Goal: Task Accomplishment & Management: Complete application form

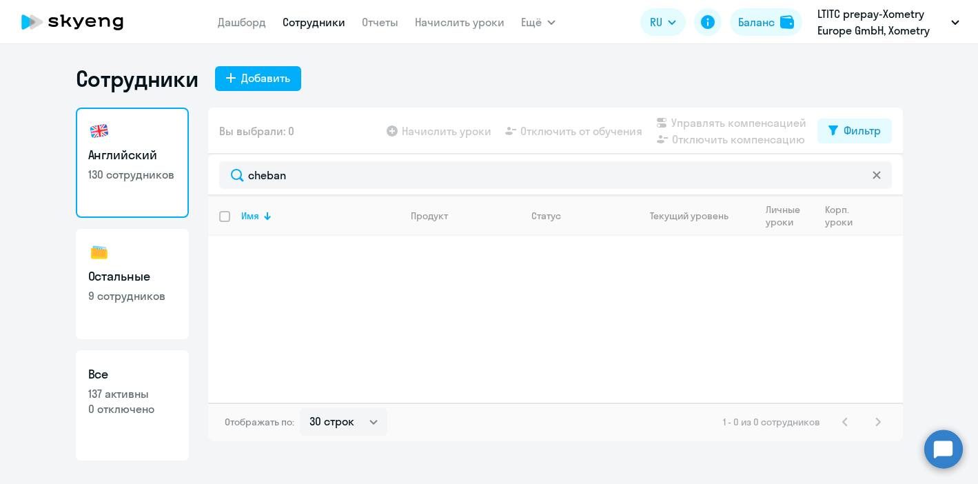
select select "30"
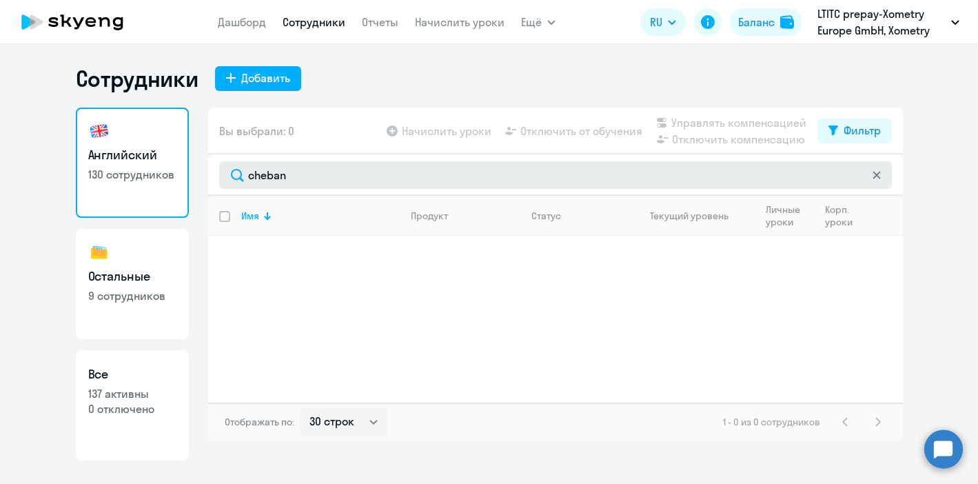
drag, startPoint x: 295, startPoint y: 179, endPoint x: 230, endPoint y: 178, distance: 64.8
click at [230, 178] on input "cheban" at bounding box center [555, 175] width 673 height 28
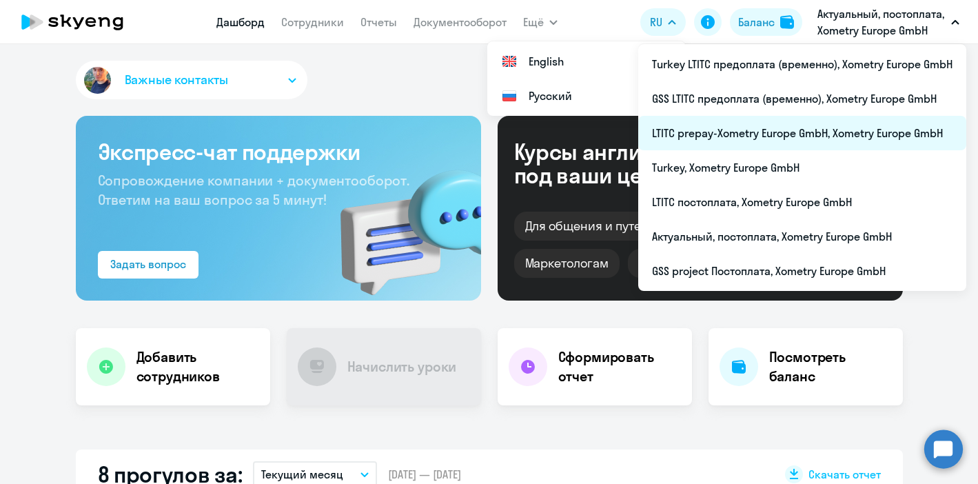
click at [787, 133] on li "LTITC prepay-Xometry Europe GmbH, Xometry Europe GmbH" at bounding box center [802, 133] width 328 height 34
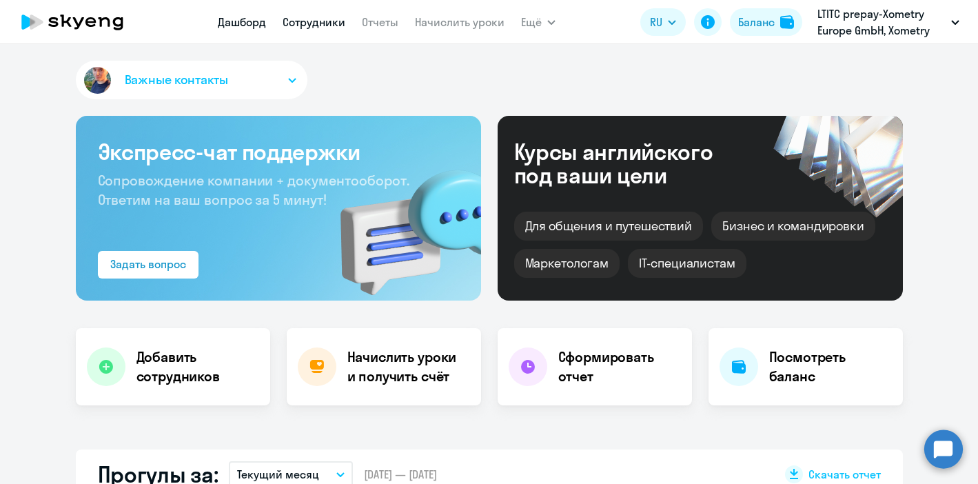
click at [307, 21] on link "Сотрудники" at bounding box center [314, 22] width 63 height 14
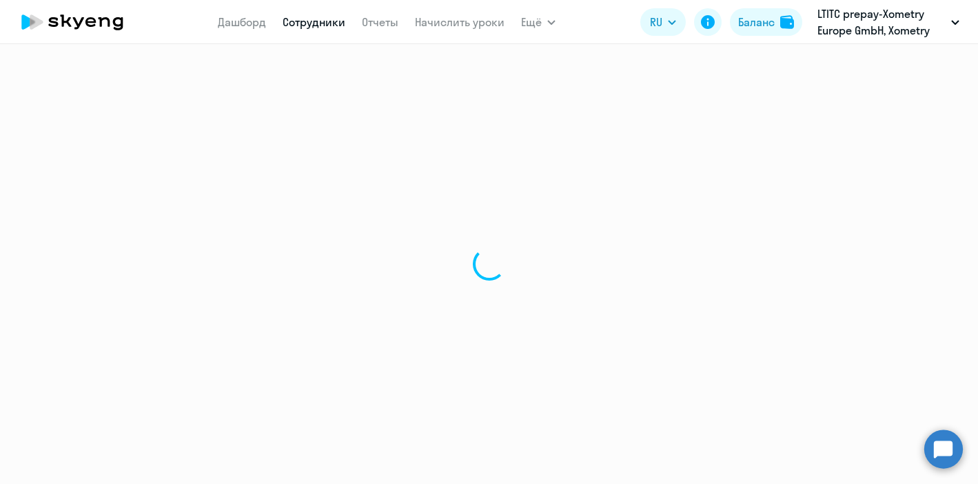
select select "30"
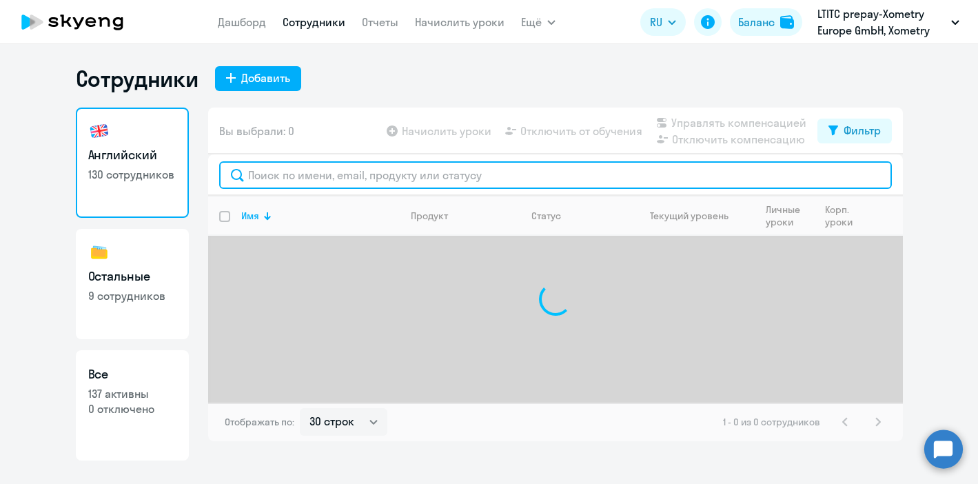
click at [282, 179] on input "text" at bounding box center [555, 175] width 673 height 28
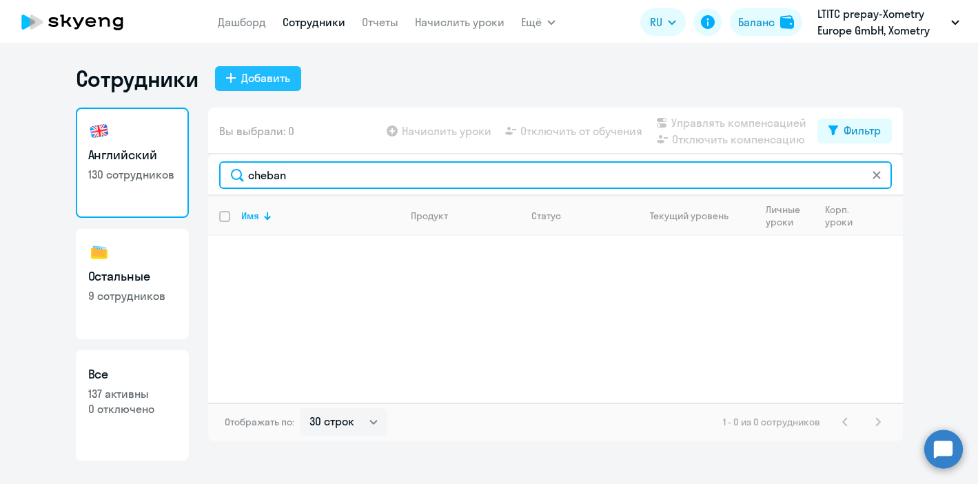
type input "cheban"
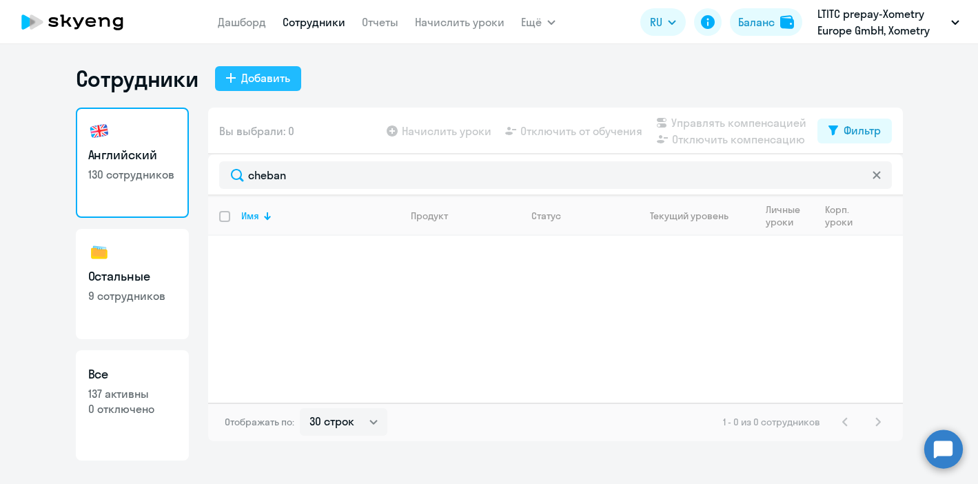
click at [268, 74] on div "Добавить" at bounding box center [265, 78] width 49 height 17
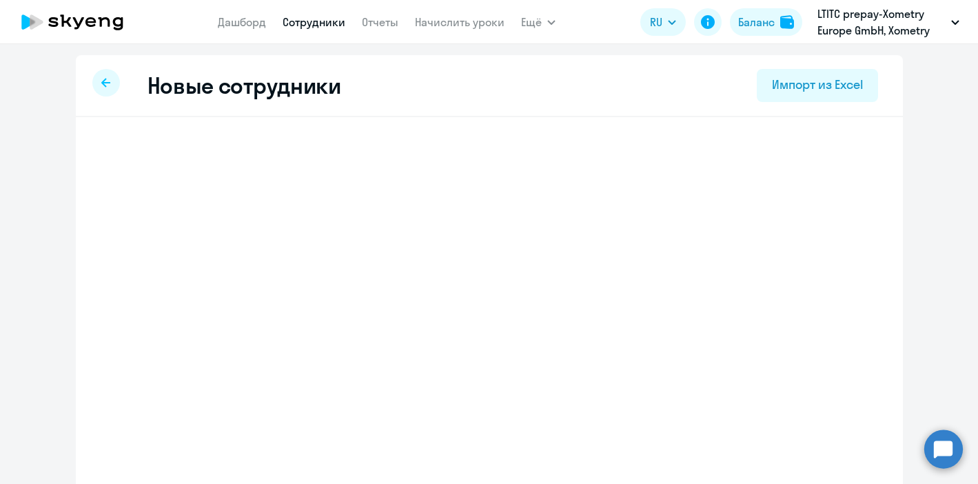
select select "english_adult_not_native_speaker"
select select "2"
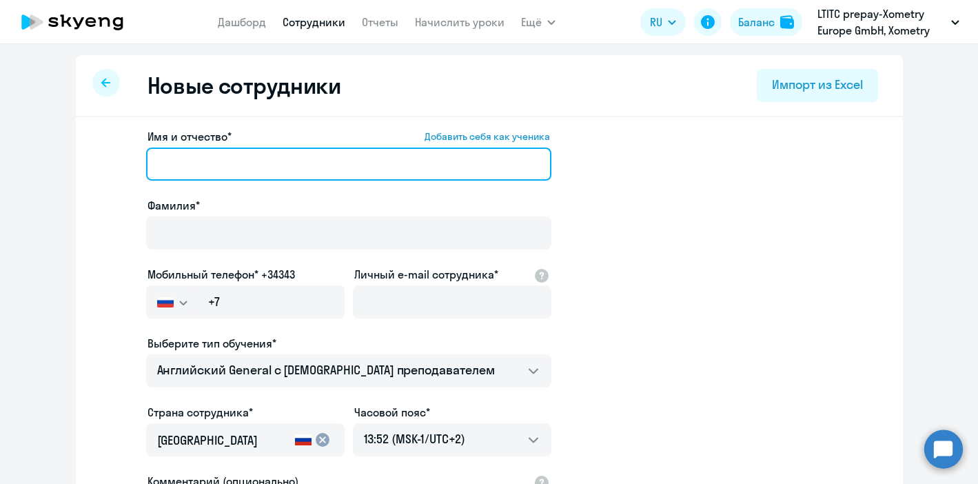
click at [226, 150] on input "Имя и отчество* Добавить себя как ученика" at bounding box center [348, 164] width 405 height 33
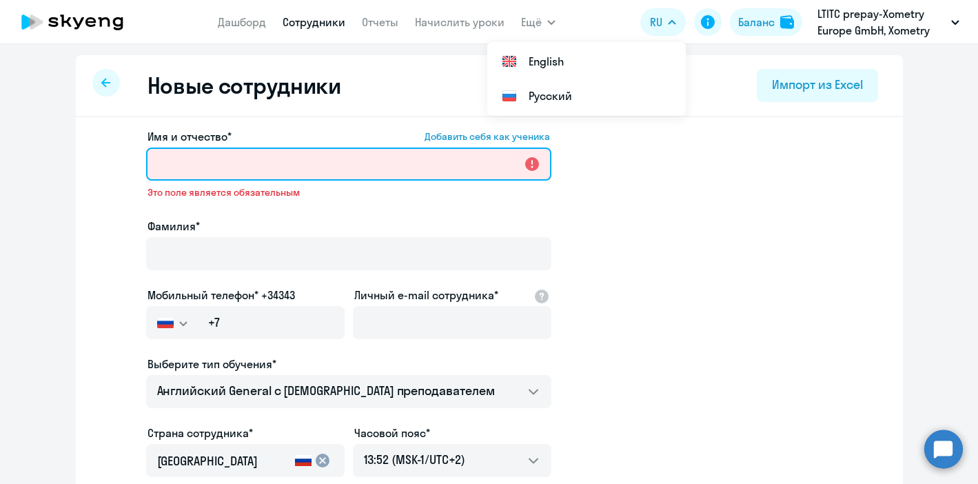
click at [230, 166] on input "Имя и отчество* Добавить себя как ученика" at bounding box center [348, 164] width 405 height 33
paste input "[PERSON_NAME]"
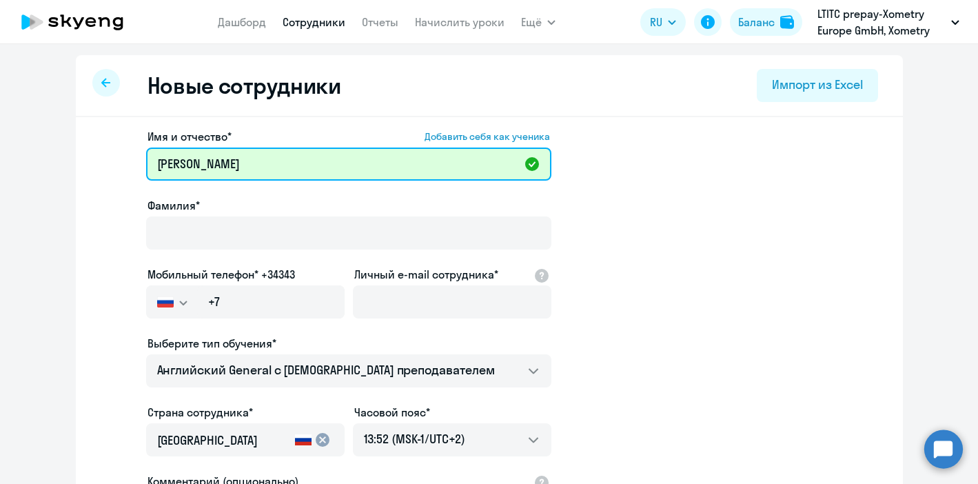
drag, startPoint x: 230, startPoint y: 166, endPoint x: 187, endPoint y: 165, distance: 42.8
click at [187, 165] on input "[PERSON_NAME]" at bounding box center [348, 164] width 405 height 33
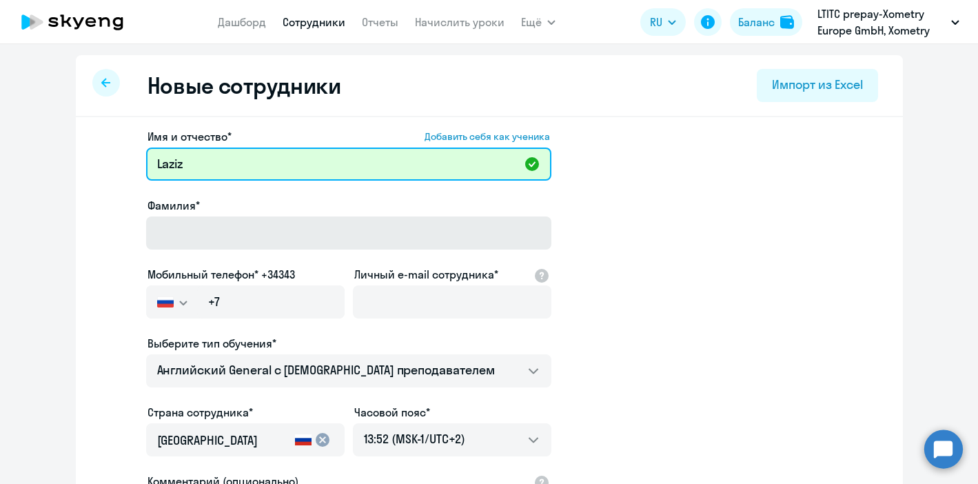
type input "Laziz"
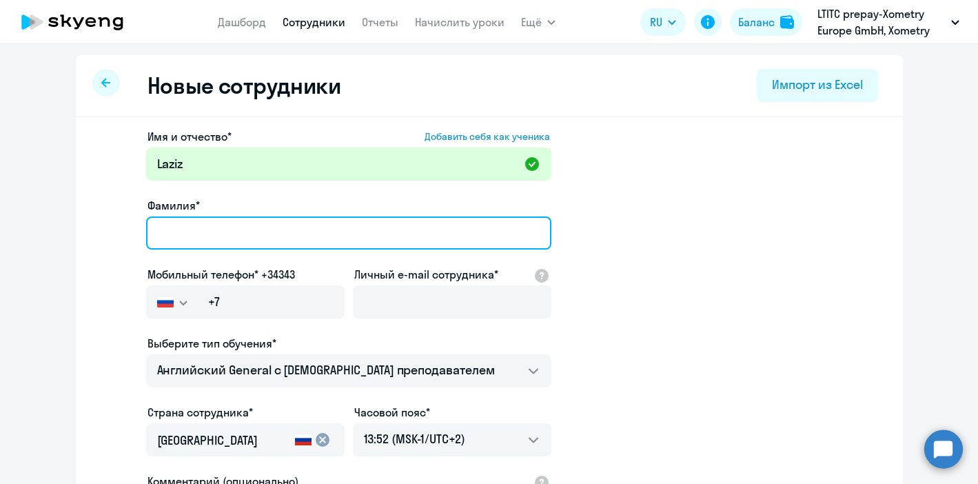
click at [186, 226] on input "Фамилия*" at bounding box center [348, 232] width 405 height 33
paste input "[PERSON_NAME]"
type input "[PERSON_NAME]"
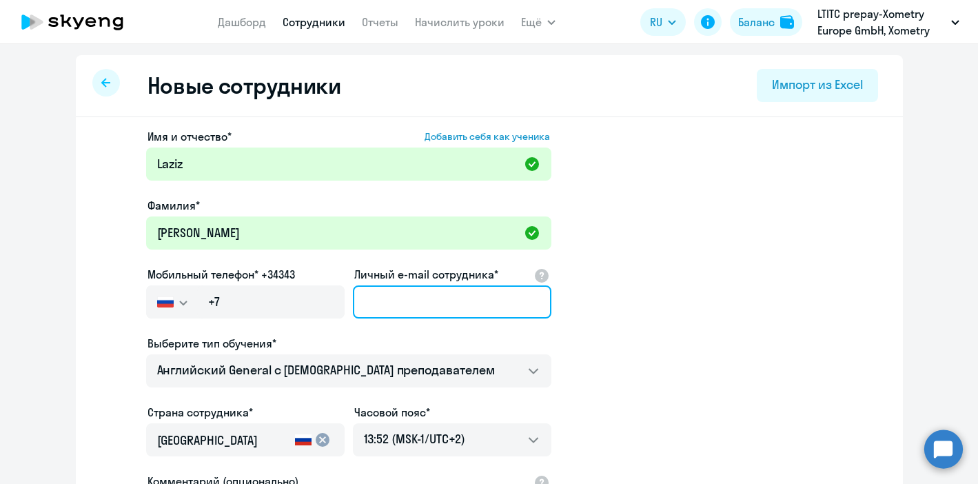
click at [403, 305] on input "Личный e-mail сотрудника*" at bounding box center [452, 301] width 199 height 33
paste input "[EMAIL_ADDRESS][DOMAIN_NAME]"
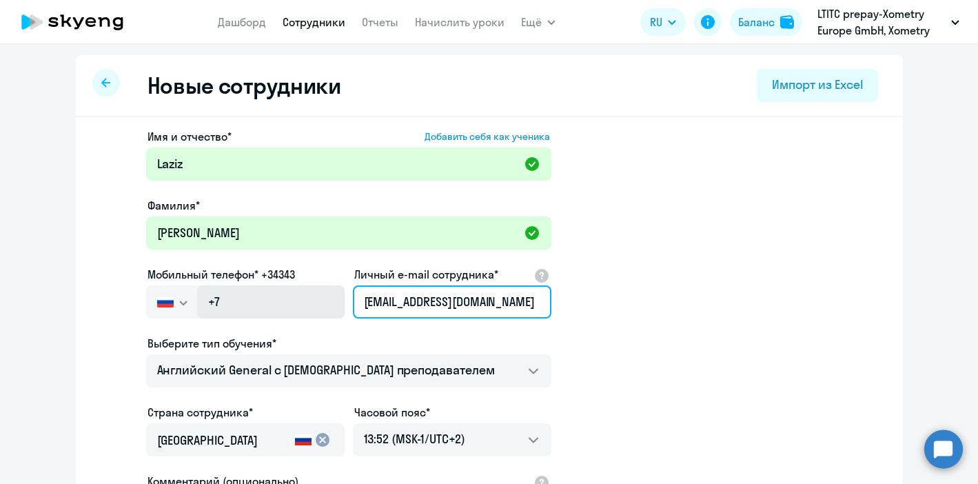
type input "[EMAIL_ADDRESS][DOMAIN_NAME]"
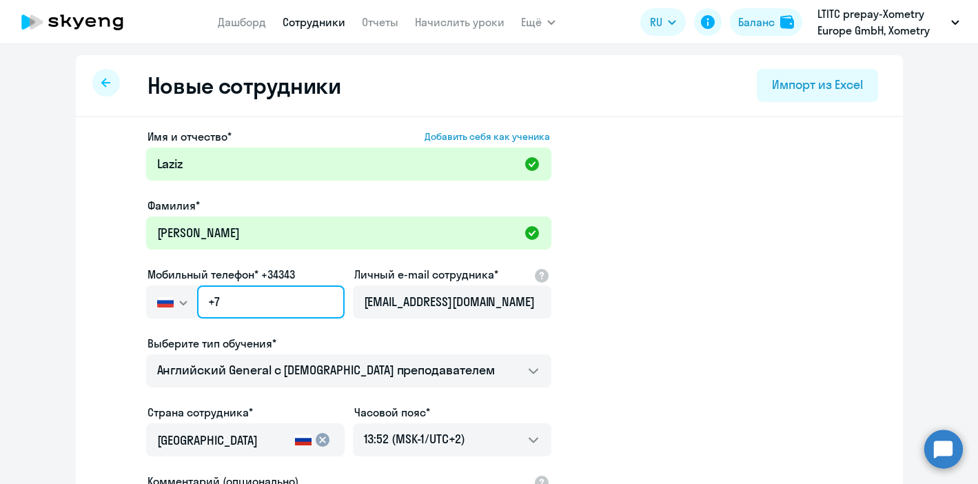
click at [252, 296] on input "+7" at bounding box center [270, 301] width 147 height 33
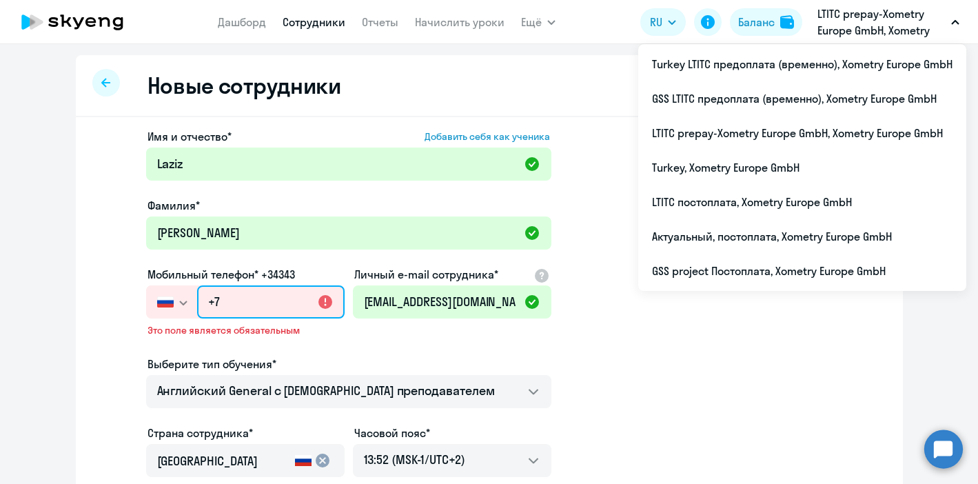
paste input "[PHONE_NUMBER]"
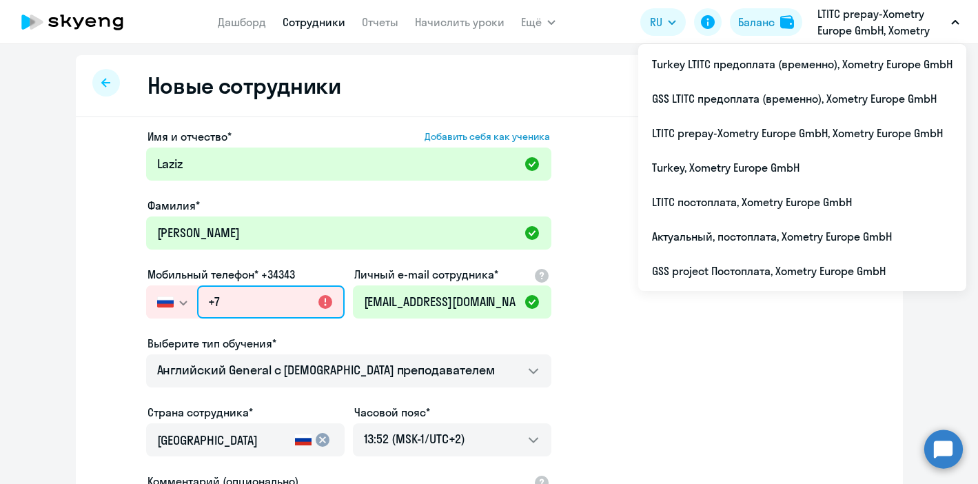
type input "[PHONE_NUMBER]"
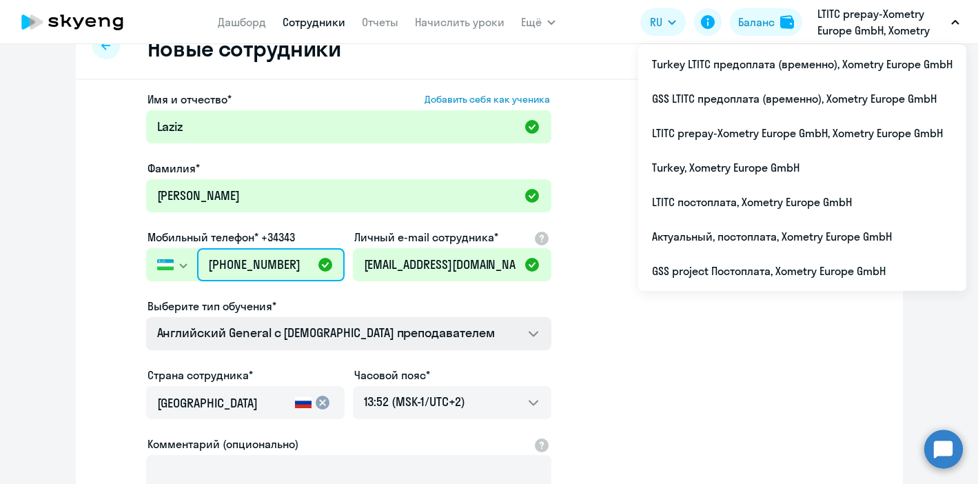
scroll to position [115, 0]
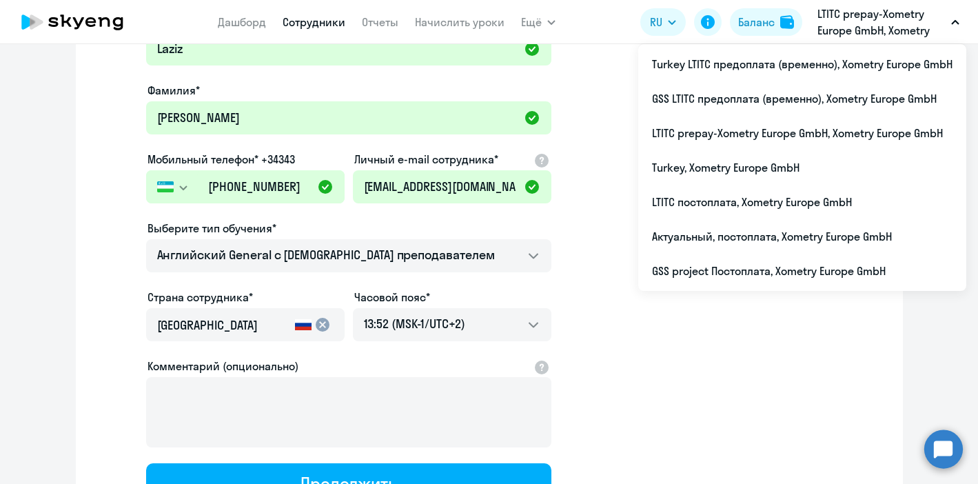
click at [162, 191] on img "button" at bounding box center [165, 186] width 17 height 11
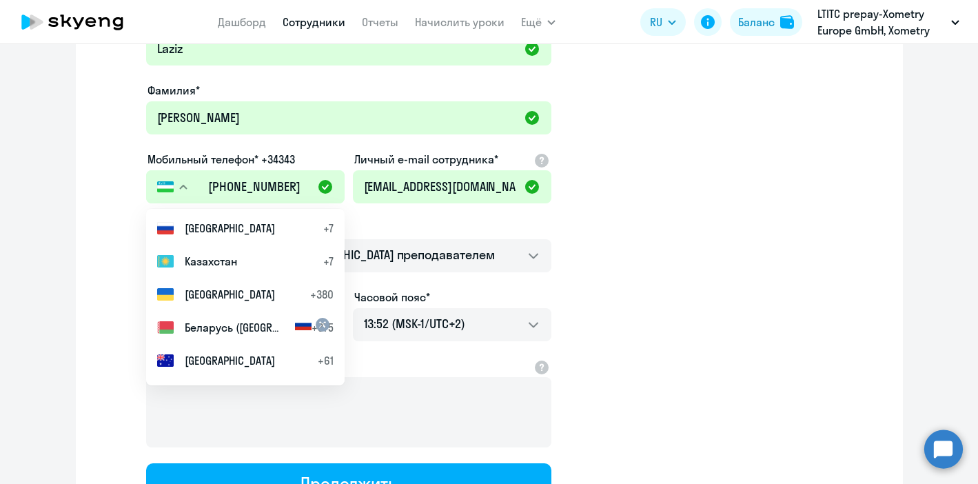
click at [673, 252] on app-new-student-form "Имя и отчество* Добавить себя как ученика [PERSON_NAME]* [PERSON_NAME] телефон*…" at bounding box center [489, 259] width 783 height 492
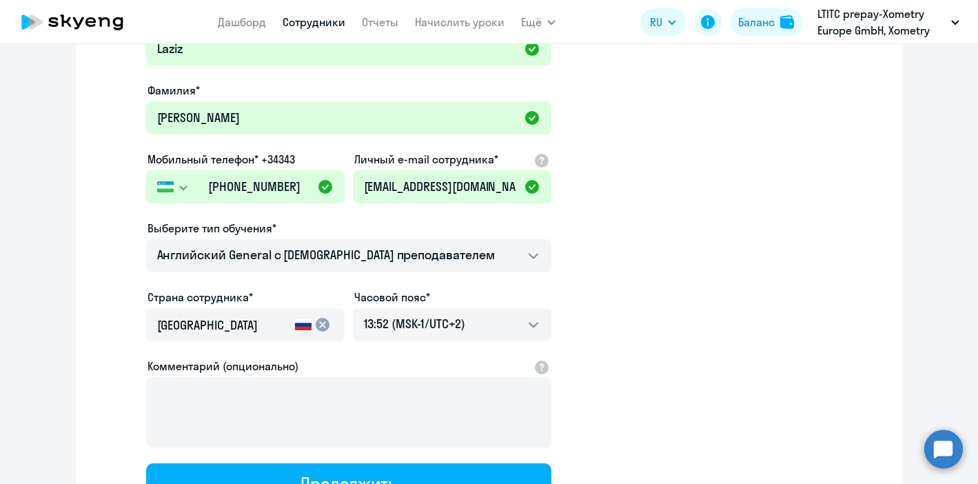
click at [250, 321] on input "[GEOGRAPHIC_DATA]" at bounding box center [223, 325] width 132 height 18
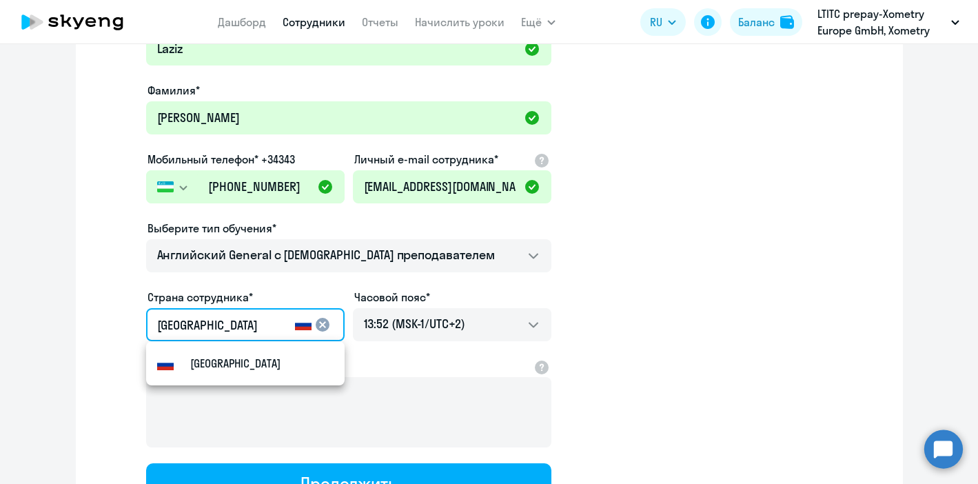
click at [325, 323] on mat-icon "cancel" at bounding box center [322, 324] width 17 height 17
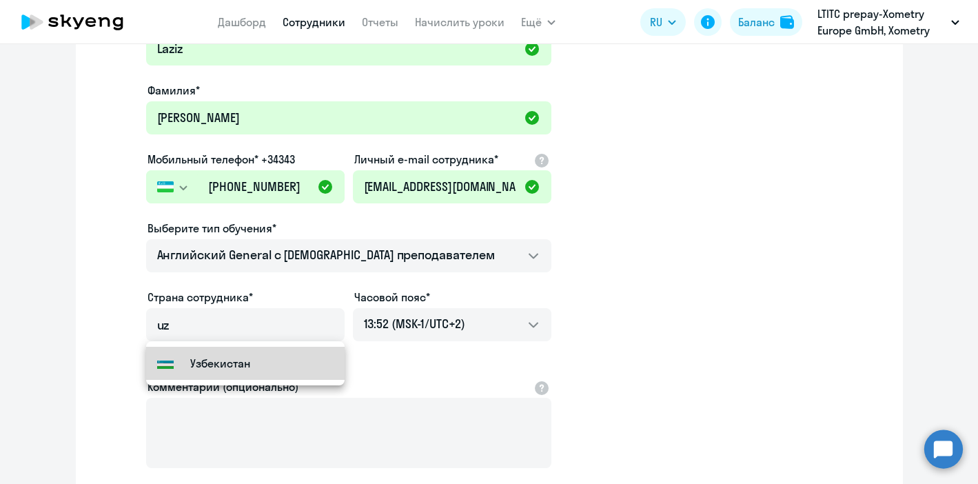
click at [276, 361] on mat-option "Узбекистан" at bounding box center [245, 363] width 199 height 33
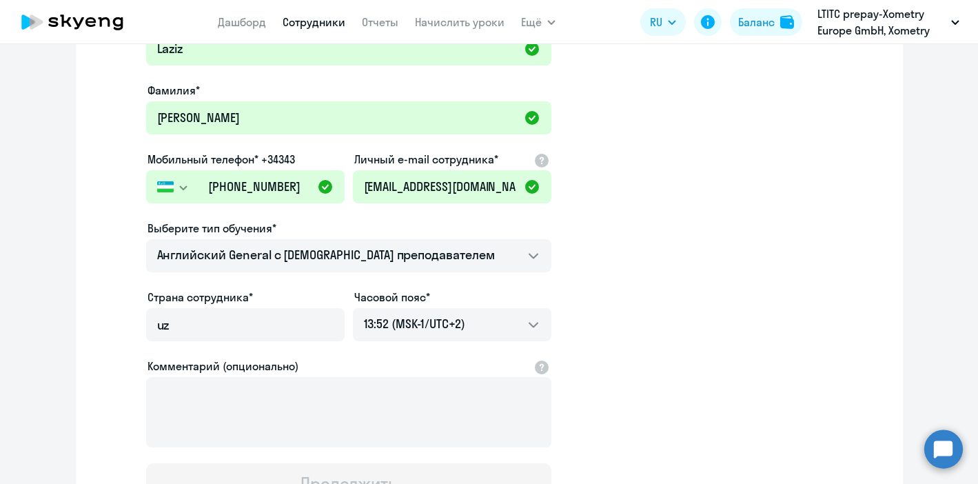
type input "Узбекистан"
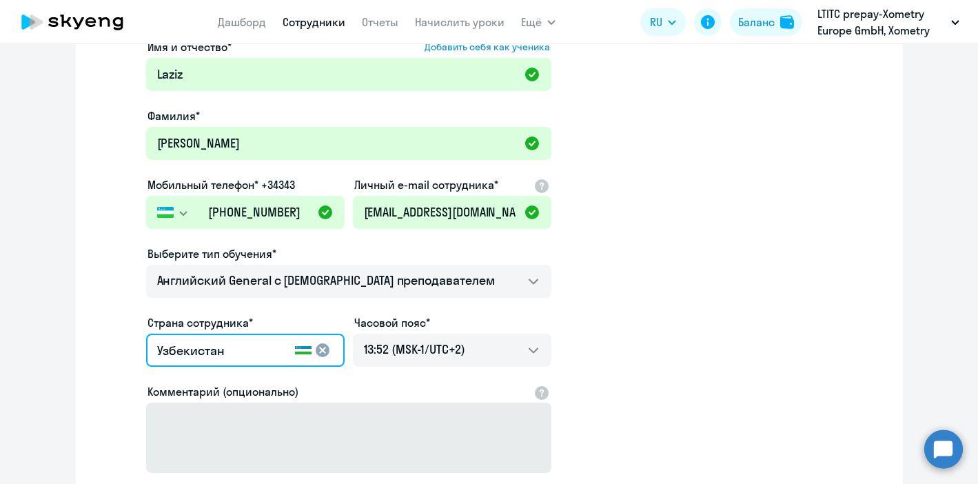
scroll to position [0, 0]
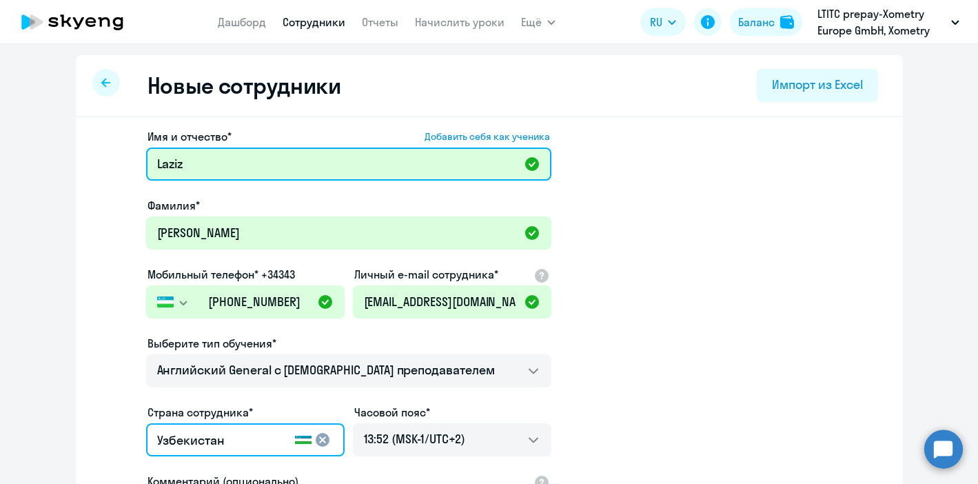
click at [299, 162] on input "Laziz" at bounding box center [348, 164] width 405 height 33
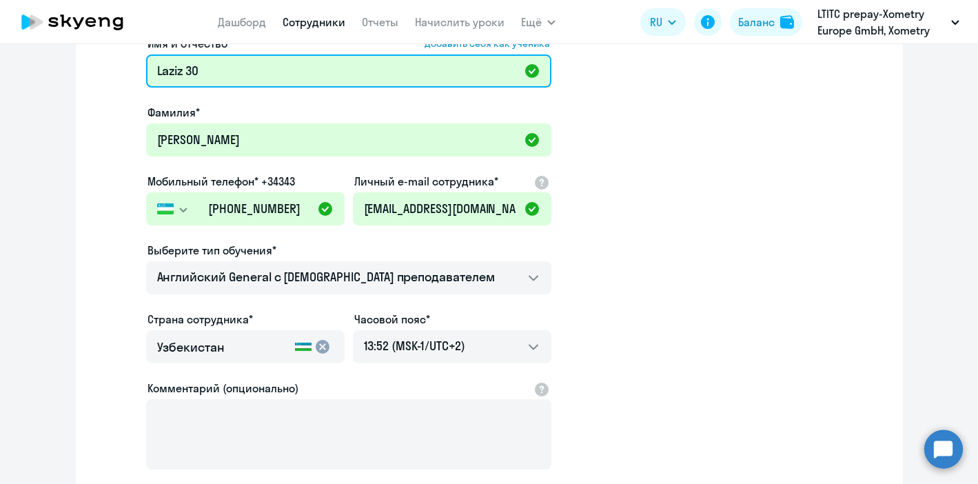
scroll to position [239, 0]
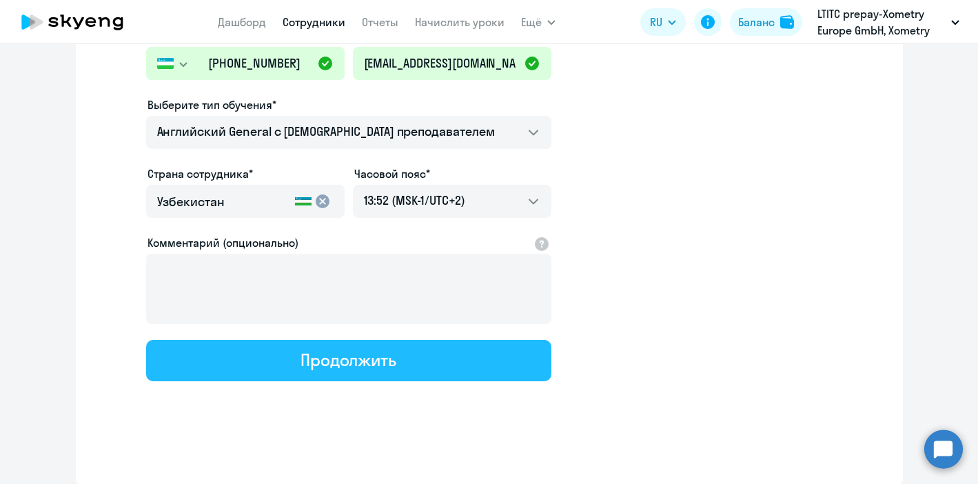
type input "Laziz 30"
click at [374, 374] on button "Продолжить" at bounding box center [348, 360] width 405 height 41
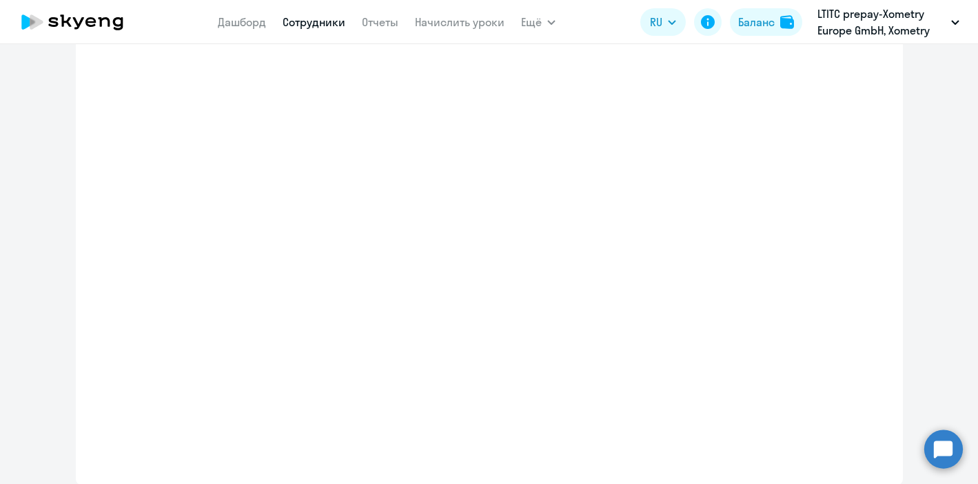
select select "english_adult_not_native_speaker"
select select "2"
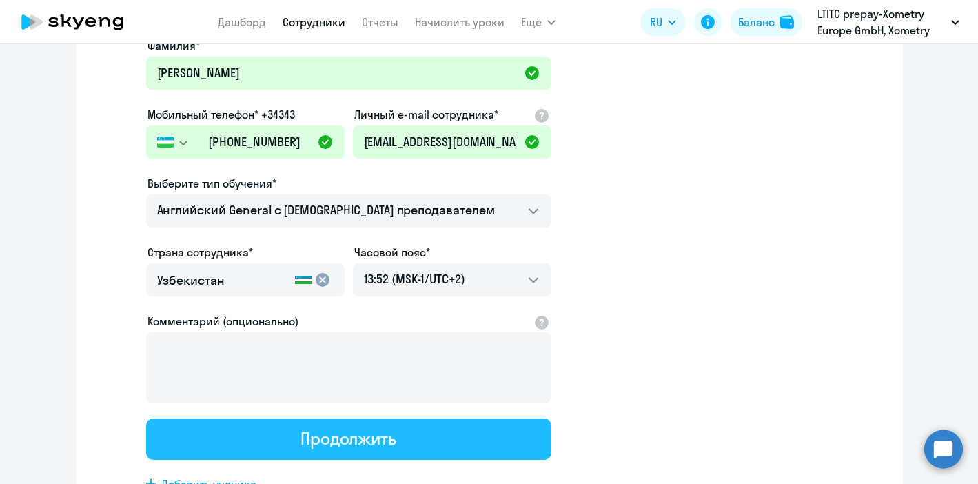
scroll to position [0, 0]
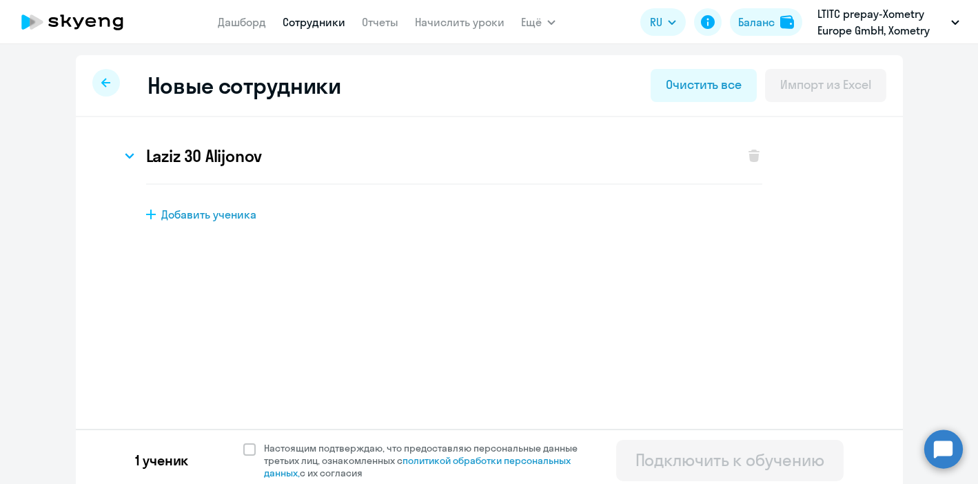
click at [221, 223] on div "Laziz 30 Alijonov Имя и отчество* Добавить себя как ученика [PERSON_NAME] 30 [P…" at bounding box center [489, 213] width 827 height 192
click at [202, 218] on span "Добавить ученика" at bounding box center [208, 214] width 95 height 15
select select "english_adult_not_native_speaker"
select select "2"
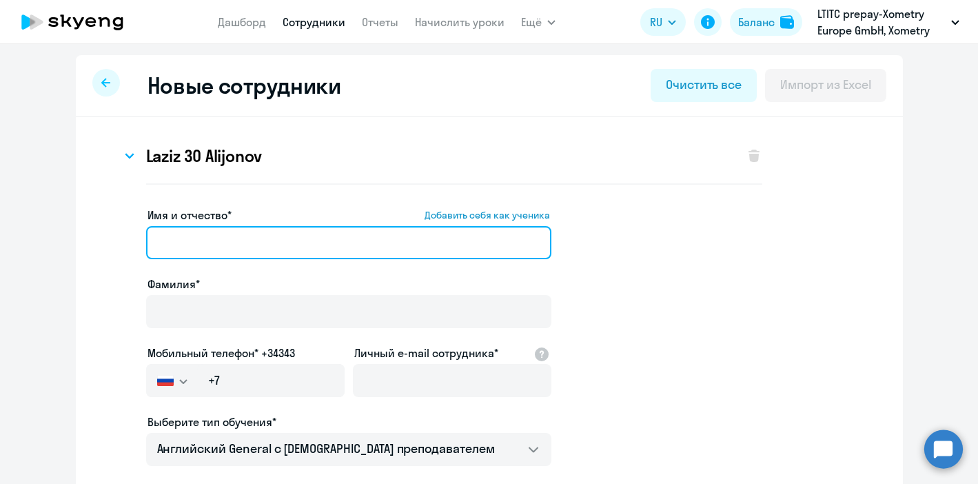
click at [256, 248] on input "Имя и отчество* Добавить себя как ученика" at bounding box center [348, 242] width 405 height 33
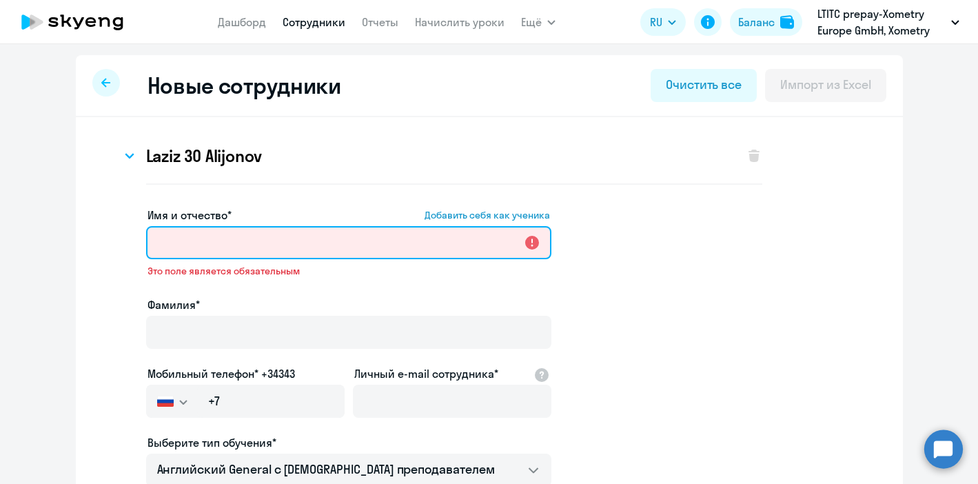
paste input "[PERSON_NAME]"
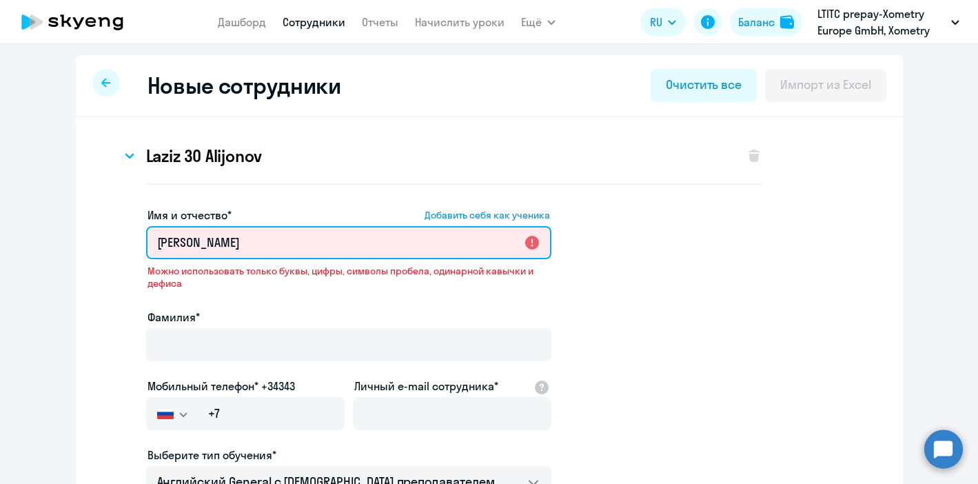
click at [223, 239] on input "[PERSON_NAME]" at bounding box center [348, 242] width 405 height 33
click at [197, 244] on input "[PERSON_NAME]" at bounding box center [348, 242] width 405 height 33
drag, startPoint x: 200, startPoint y: 243, endPoint x: 113, endPoint y: 243, distance: 86.9
click at [113, 243] on app-new-student-form "Имя и отчество* Добавить себя как ученика [PERSON_NAME] Можно использовать толь…" at bounding box center [489, 469] width 783 height 525
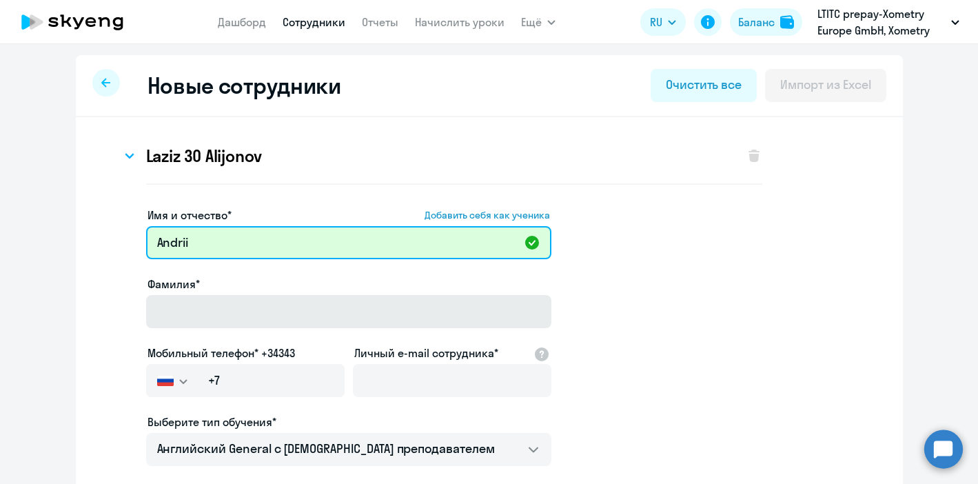
type input "Andrii"
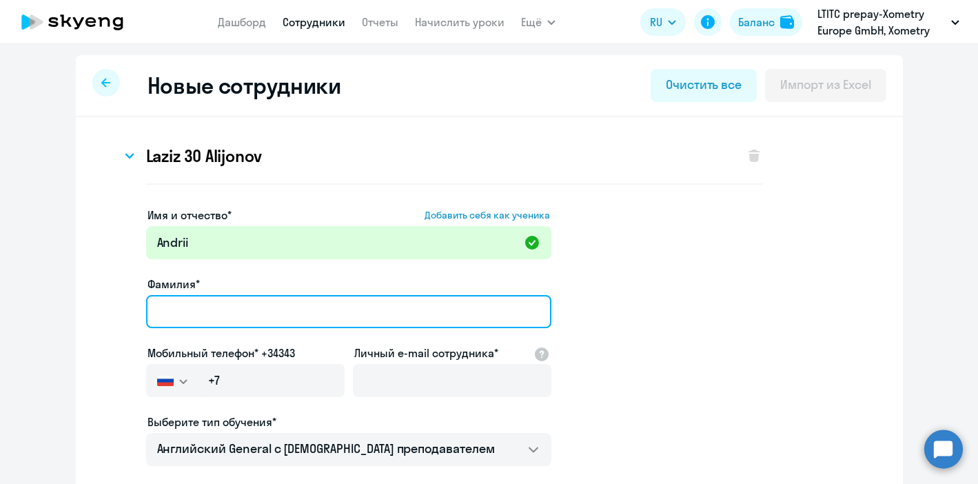
click at [178, 321] on input "Фамилия*" at bounding box center [348, 311] width 405 height 33
paste input "Cheban"
type input "Cheban"
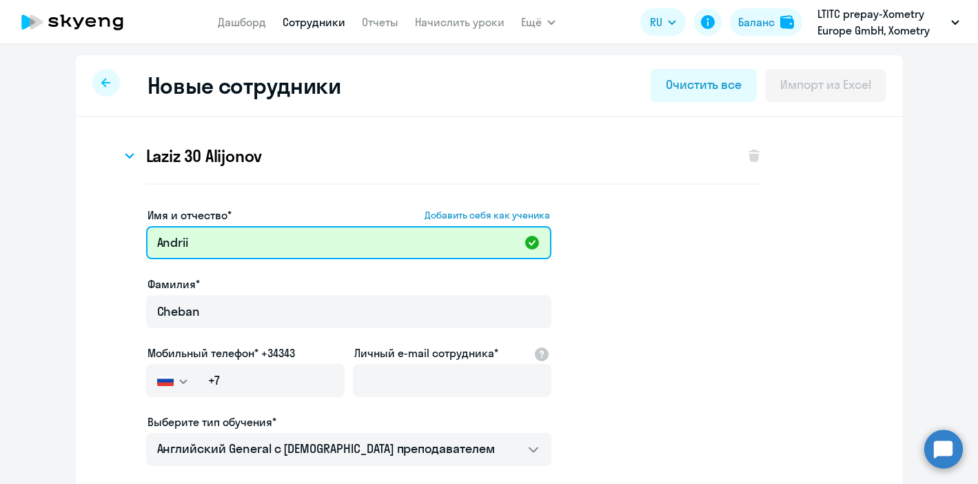
click at [218, 243] on input "Andrii" at bounding box center [348, 242] width 405 height 33
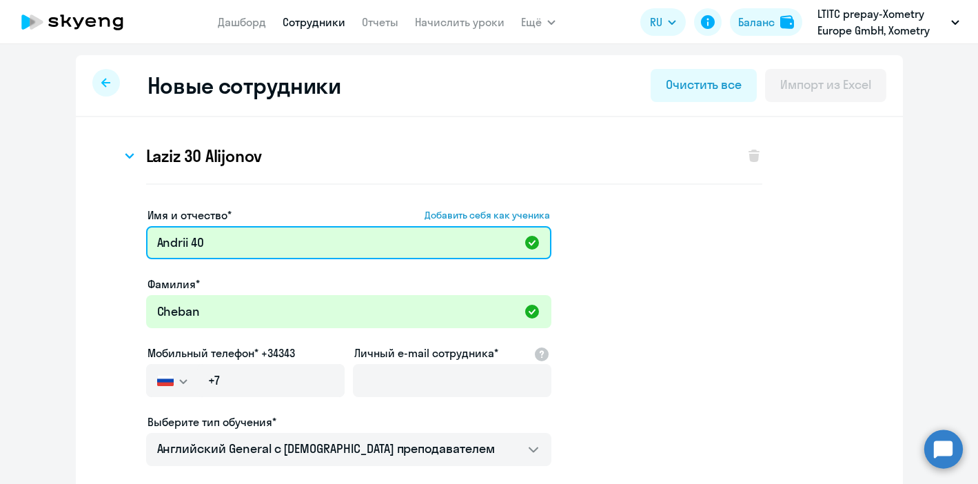
drag, startPoint x: 177, startPoint y: 242, endPoint x: 132, endPoint y: 242, distance: 44.8
click at [132, 242] on app-new-student-form "Имя и отчество* Добавить себя как ученика [PERSON_NAME] 40 Фамилия* Cheban Моби…" at bounding box center [489, 453] width 783 height 492
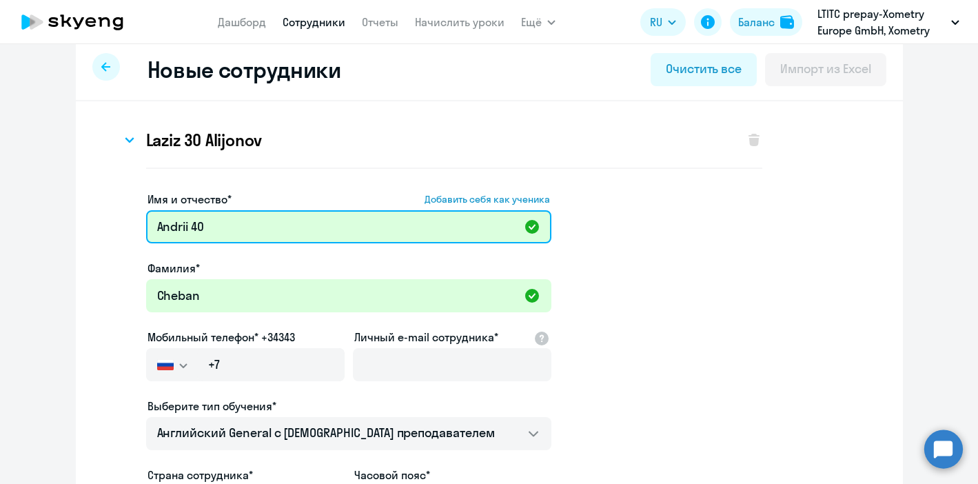
scroll to position [59, 0]
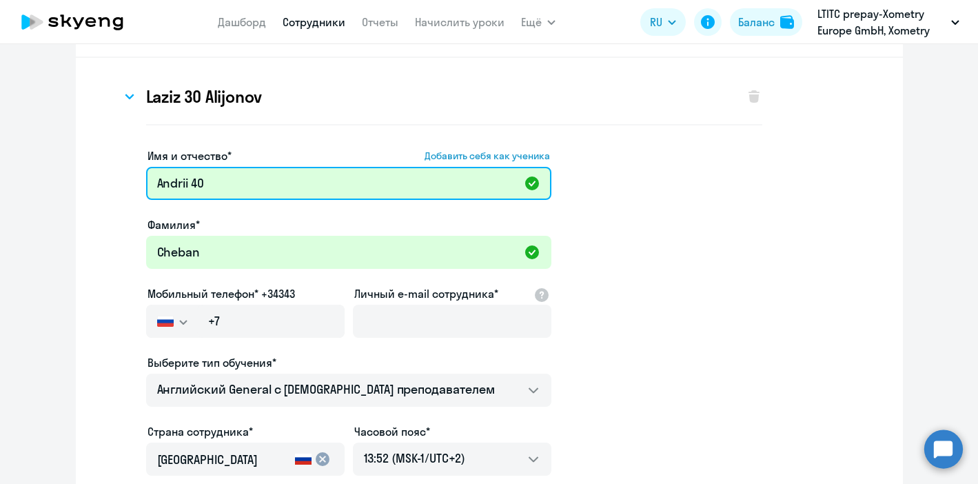
type input "Andrii 40"
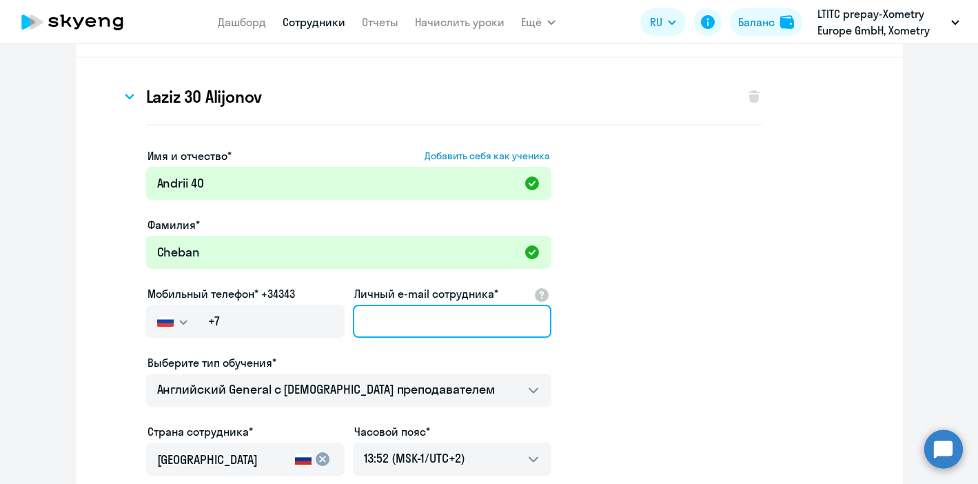
click at [417, 325] on input "Личный e-mail сотрудника*" at bounding box center [452, 321] width 199 height 33
paste input "[EMAIL_ADDRESS][DOMAIN_NAME]"
type input "[EMAIL_ADDRESS][DOMAIN_NAME]"
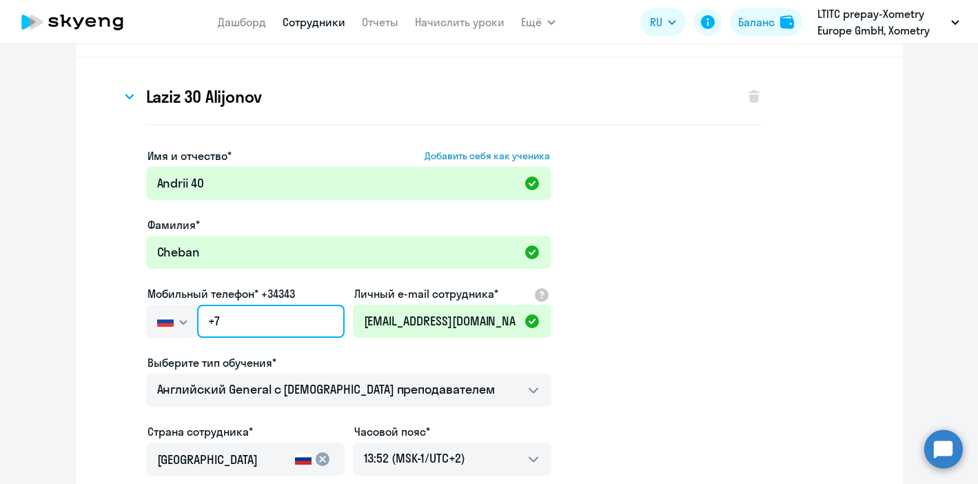
click at [245, 329] on input "+7" at bounding box center [270, 321] width 147 height 33
paste input "[PHONE_NUMBER]"
type input "[PHONE_NUMBER]"
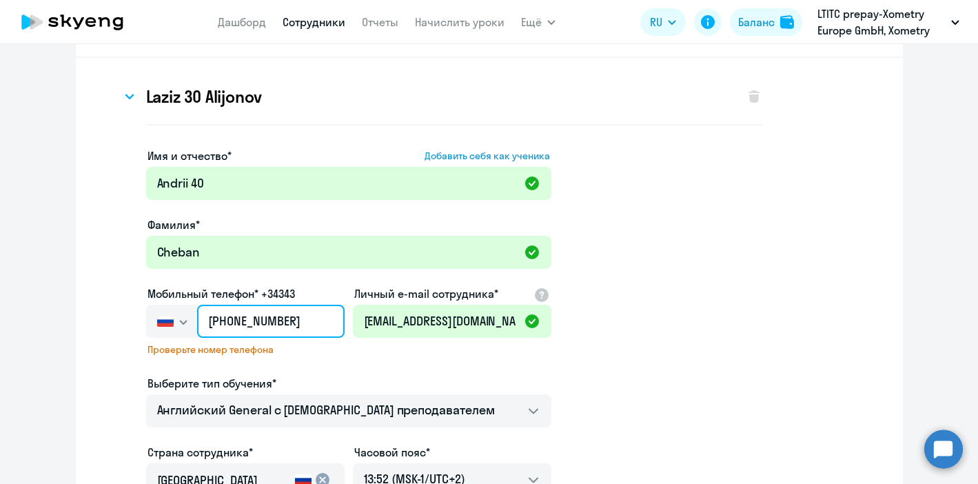
drag, startPoint x: 222, startPoint y: 322, endPoint x: 200, endPoint y: 321, distance: 22.1
click at [200, 321] on input "[PHONE_NUMBER]" at bounding box center [270, 321] width 147 height 33
drag, startPoint x: 294, startPoint y: 316, endPoint x: 149, endPoint y: 316, distance: 145.5
click at [149, 316] on div "[GEOGRAPHIC_DATA] +7 [GEOGRAPHIC_DATA] +7 [GEOGRAPHIC_DATA] +380 [GEOGRAPHIC_DA…" at bounding box center [245, 321] width 199 height 33
click at [174, 323] on button "button" at bounding box center [171, 321] width 51 height 33
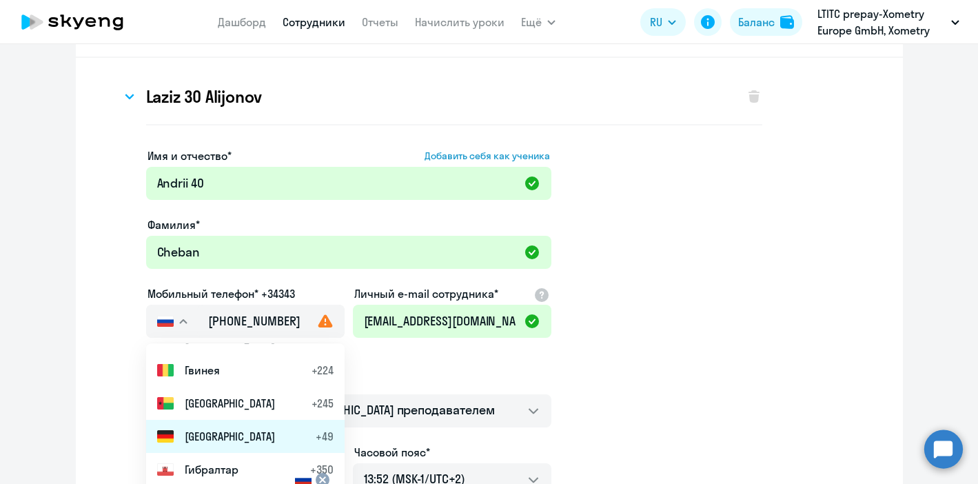
scroll to position [1682, 0]
click at [216, 423] on li "Германия +49" at bounding box center [245, 434] width 199 height 33
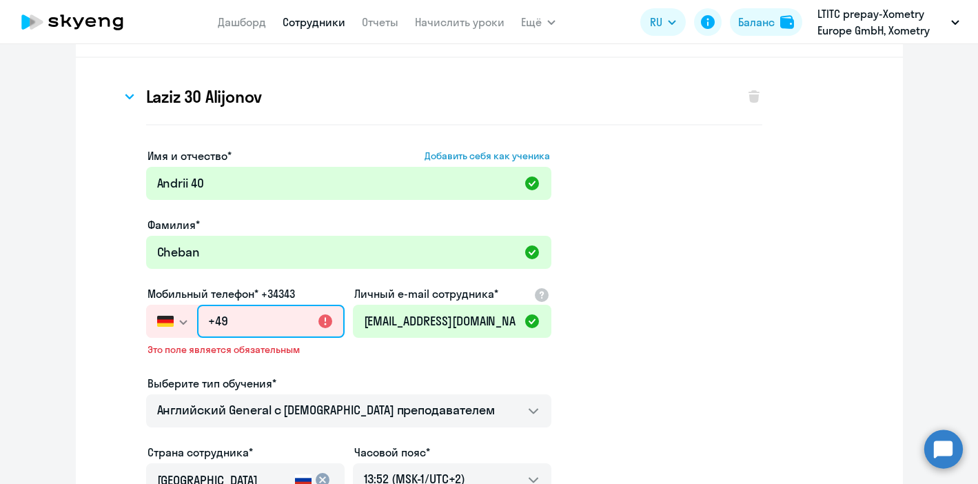
click at [259, 336] on input "+49" at bounding box center [270, 321] width 147 height 33
paste input "[PHONE_NUMBER]"
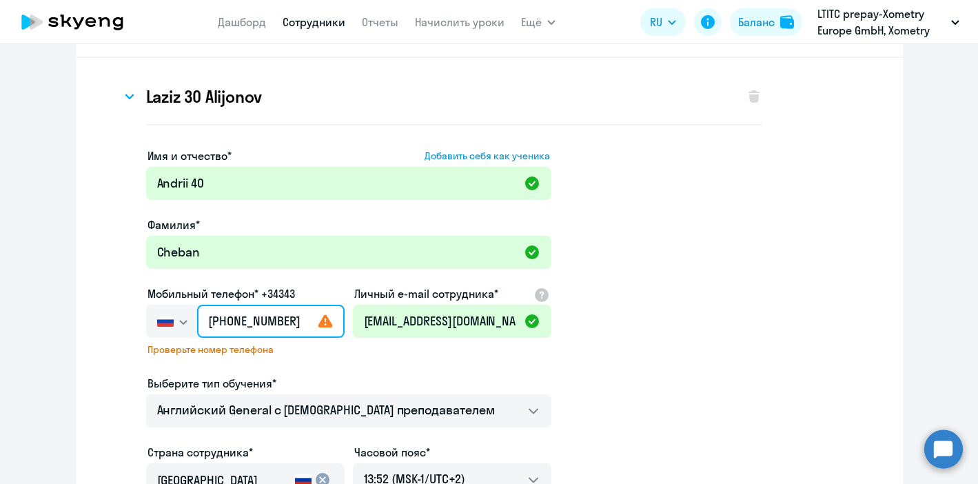
click at [219, 322] on input "[PHONE_NUMBER]" at bounding box center [270, 321] width 147 height 33
click at [168, 325] on img "button" at bounding box center [165, 321] width 17 height 11
drag, startPoint x: 298, startPoint y: 321, endPoint x: 192, endPoint y: 321, distance: 106.2
click at [192, 321] on div "[GEOGRAPHIC_DATA] +7 [GEOGRAPHIC_DATA] +7 [GEOGRAPHIC_DATA] +380 [GEOGRAPHIC_DA…" at bounding box center [245, 321] width 199 height 33
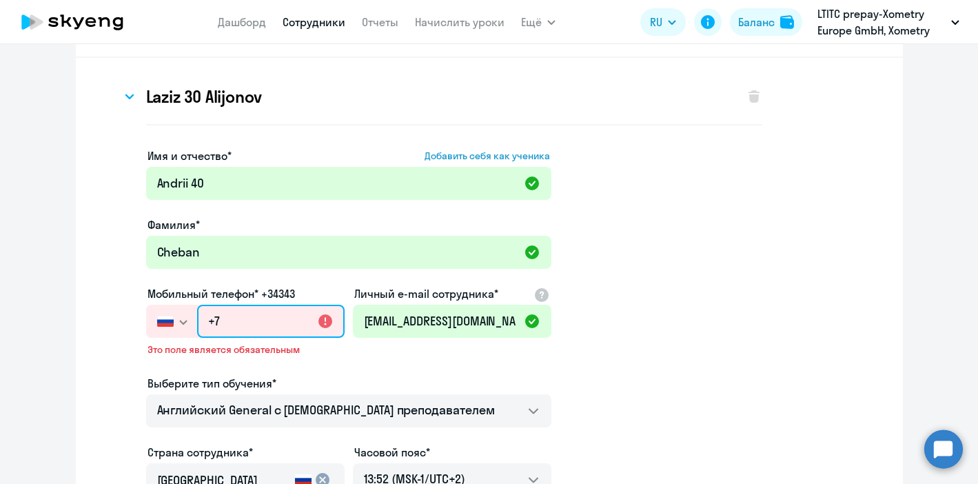
paste input "[PHONE_NUMBER]"
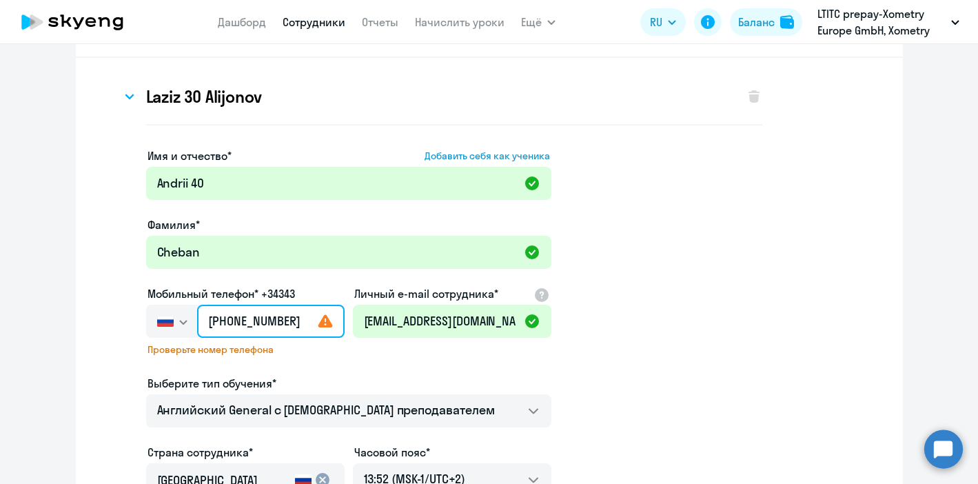
click at [220, 321] on input "[PHONE_NUMBER]" at bounding box center [270, 321] width 147 height 33
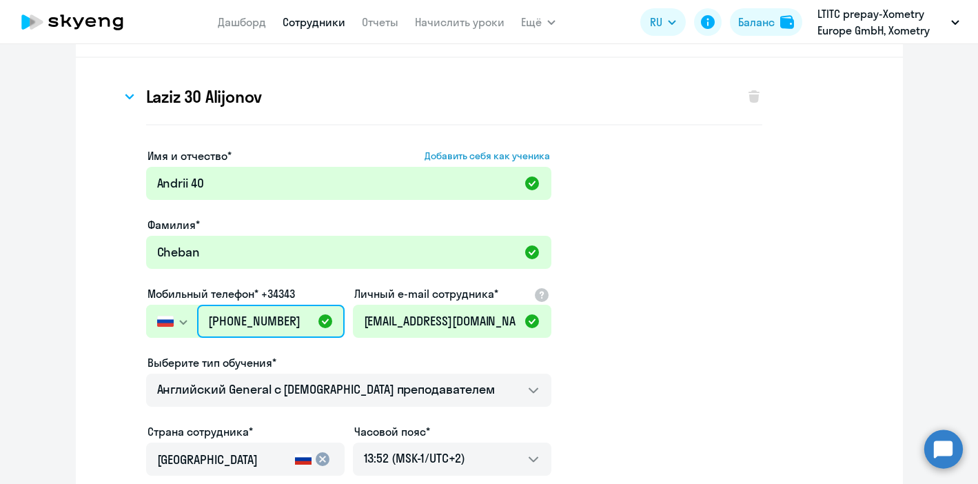
drag, startPoint x: 290, startPoint y: 322, endPoint x: 176, endPoint y: 318, distance: 113.8
click at [176, 318] on div "[GEOGRAPHIC_DATA] +7 [GEOGRAPHIC_DATA] +7 [GEOGRAPHIC_DATA] +380 [GEOGRAPHIC_DA…" at bounding box center [245, 321] width 199 height 33
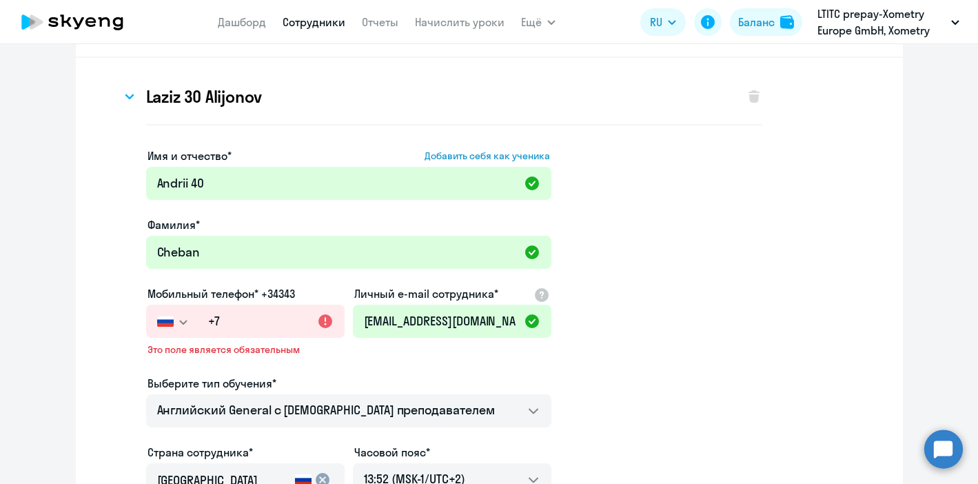
click at [167, 317] on img "button" at bounding box center [165, 321] width 17 height 11
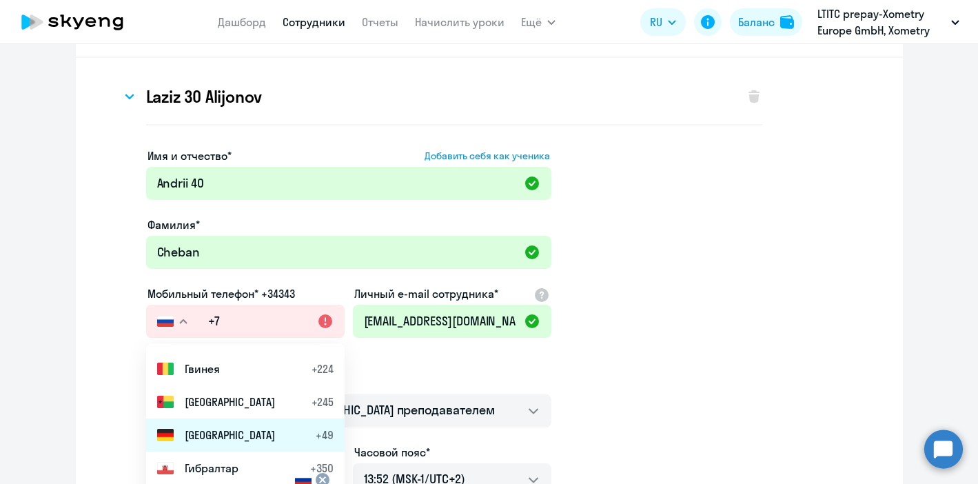
click at [231, 438] on span "[GEOGRAPHIC_DATA]" at bounding box center [230, 435] width 90 height 17
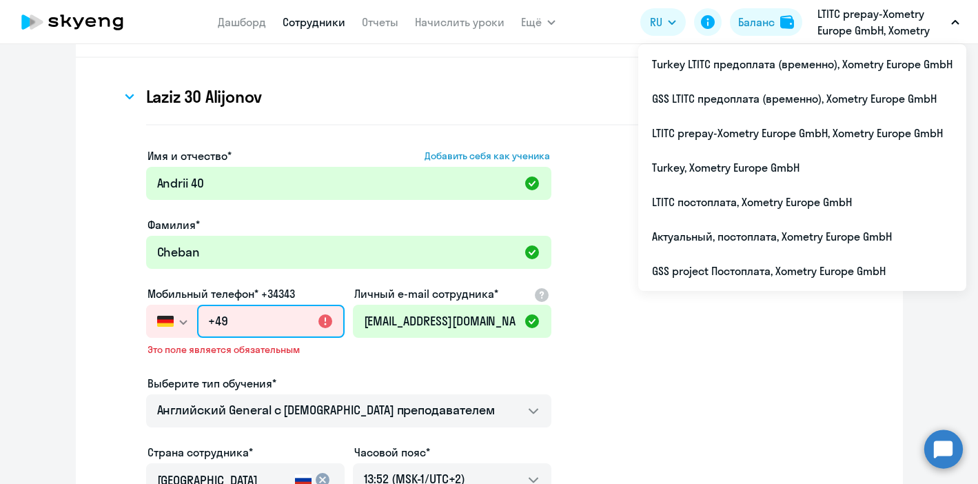
click at [245, 321] on input "+49" at bounding box center [270, 321] width 147 height 33
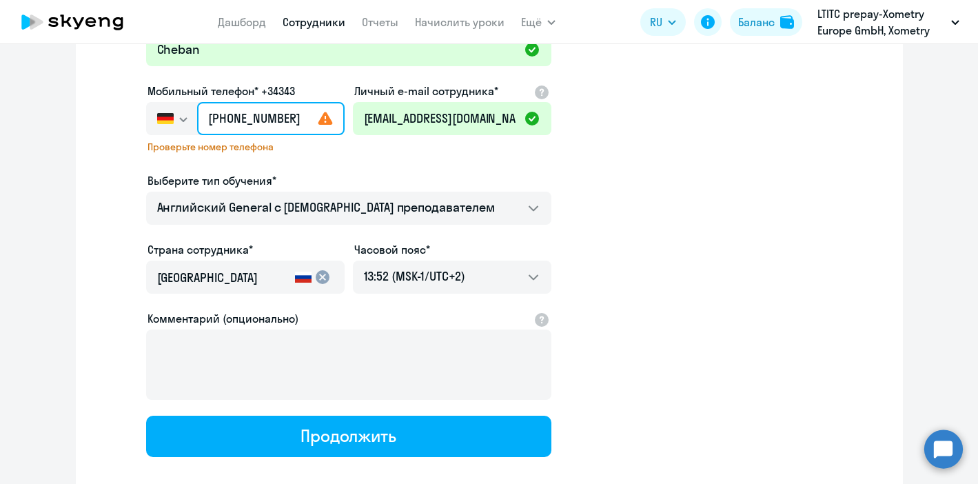
scroll to position [263, 0]
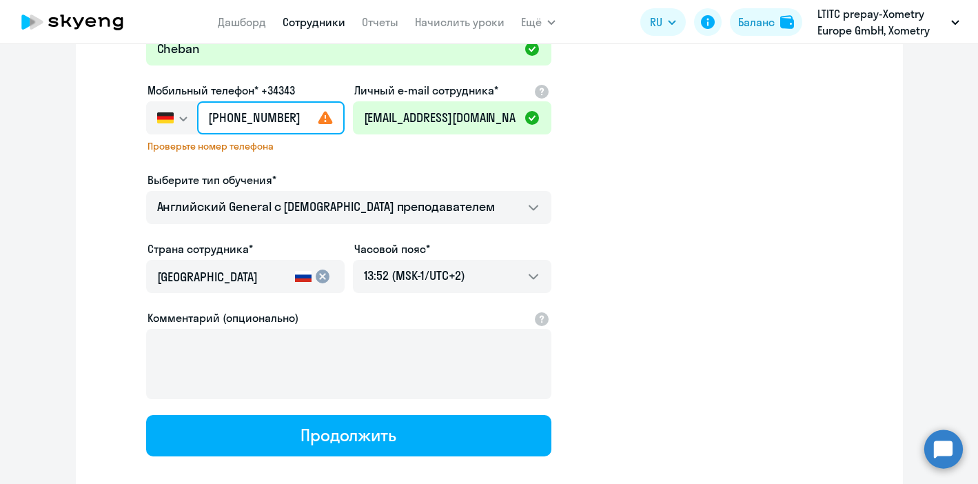
type input "[PHONE_NUMBER]"
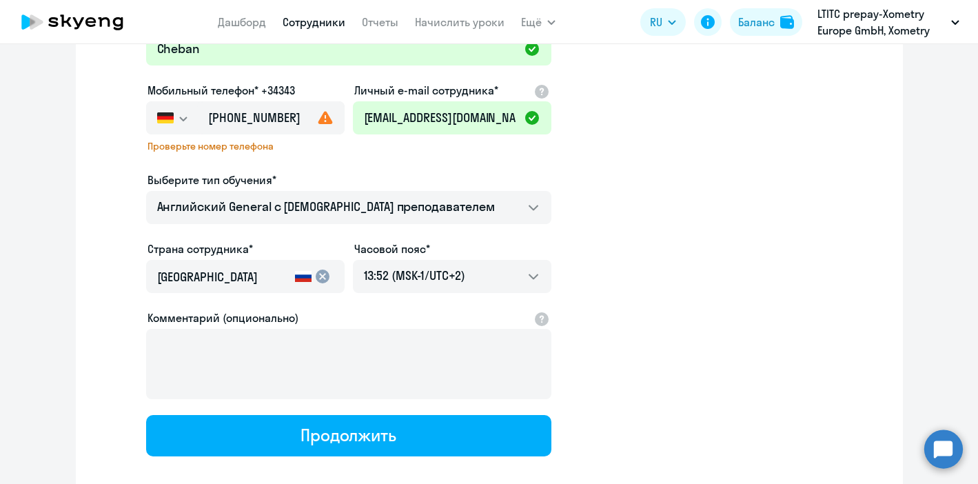
click at [323, 278] on mat-icon "cancel" at bounding box center [322, 276] width 17 height 17
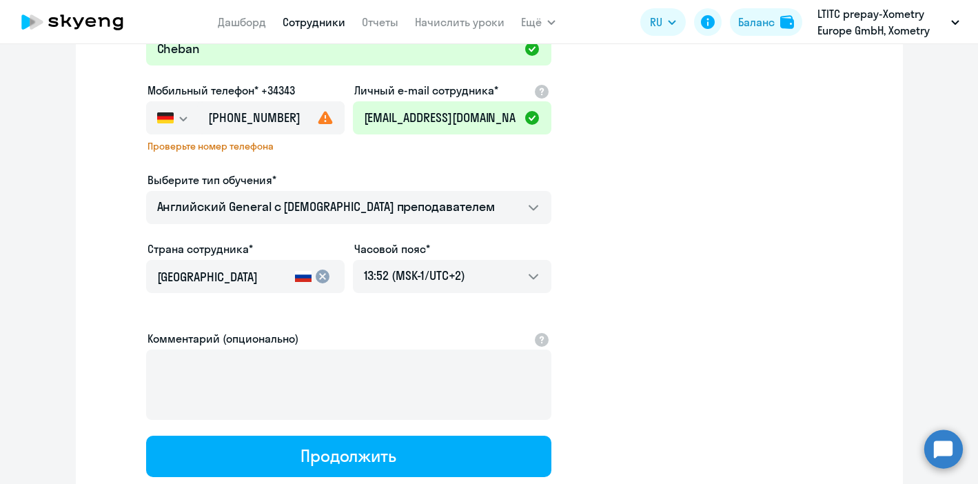
scroll to position [0, 0]
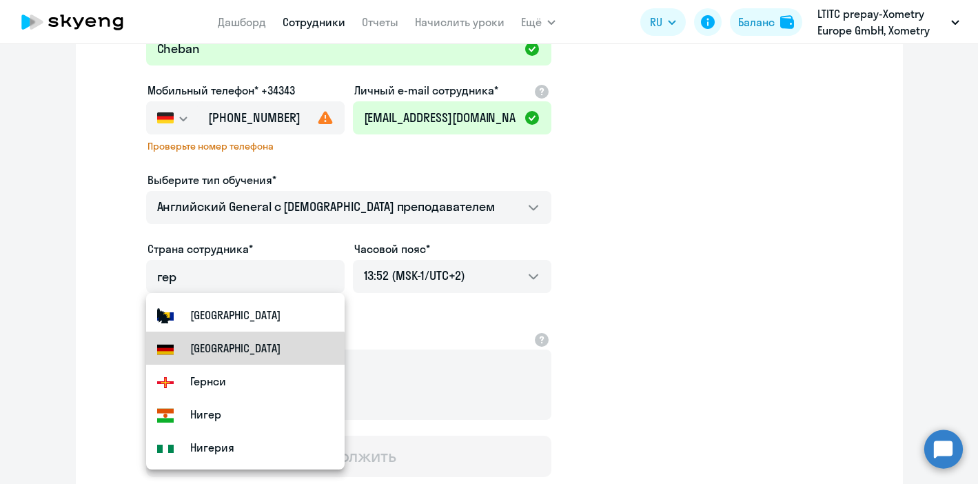
click at [239, 357] on mat-option "Flag of [GEOGRAPHIC_DATA] [GEOGRAPHIC_DATA]" at bounding box center [245, 348] width 199 height 33
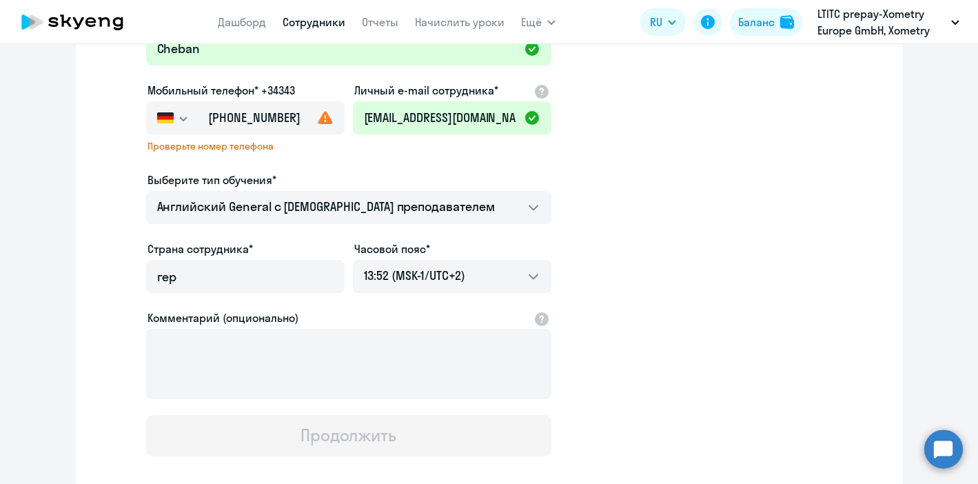
type input "[GEOGRAPHIC_DATA]"
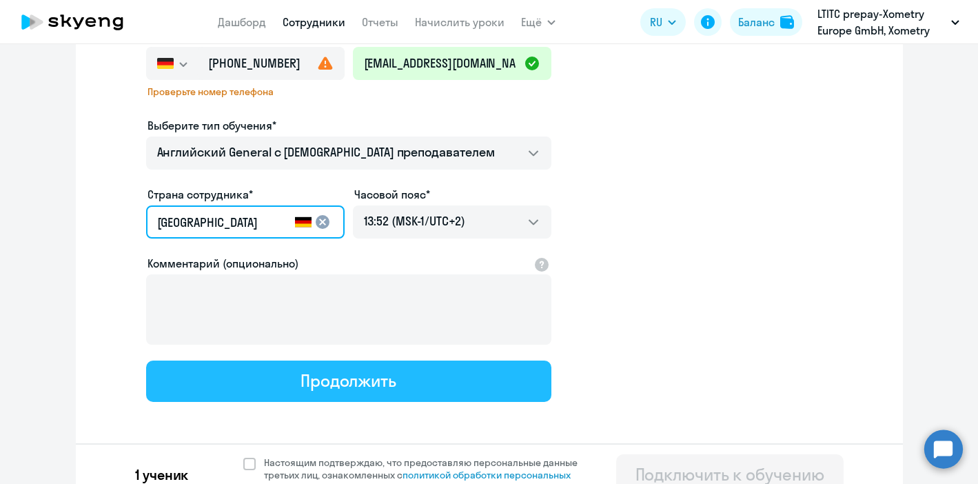
click at [265, 370] on button "Продолжить" at bounding box center [348, 381] width 405 height 41
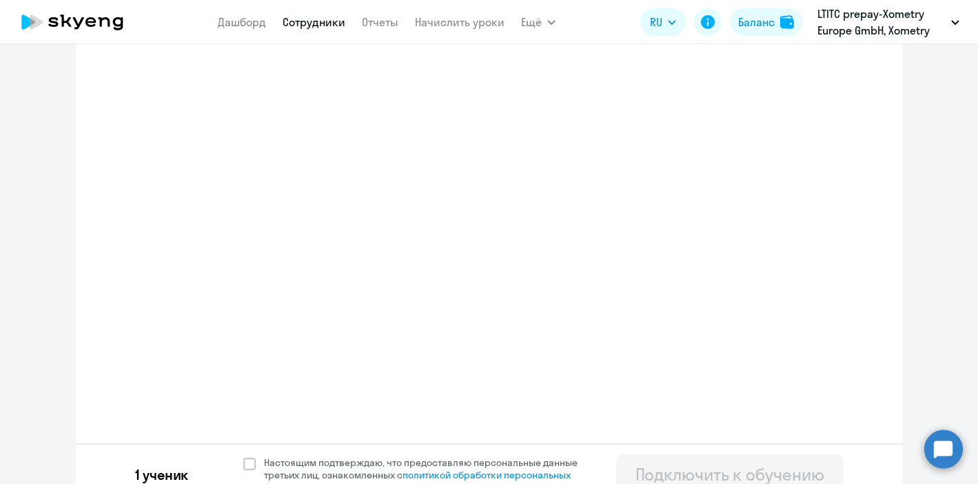
select select "english_adult_not_native_speaker"
select select "2"
select select "english_adult_not_native_speaker"
select select "2"
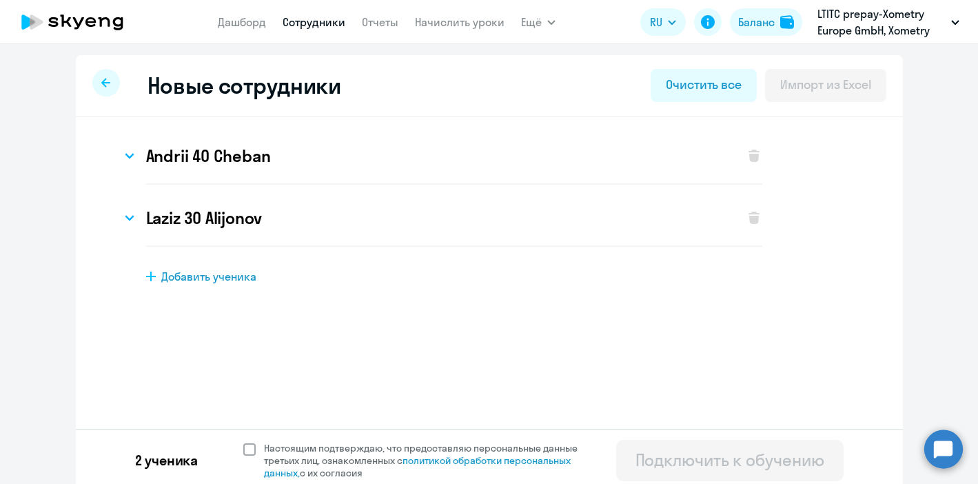
click at [252, 448] on span at bounding box center [249, 449] width 12 height 12
click at [243, 442] on input "Настоящим подтверждаю, что предоставляю персональные данные третьих лиц, ознако…" at bounding box center [243, 441] width 1 height 1
checkbox input "true"
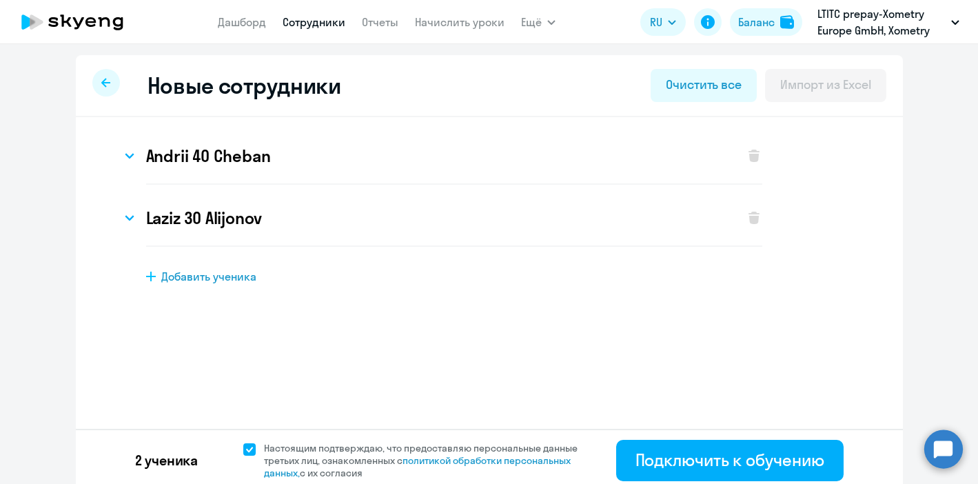
scroll to position [7, 0]
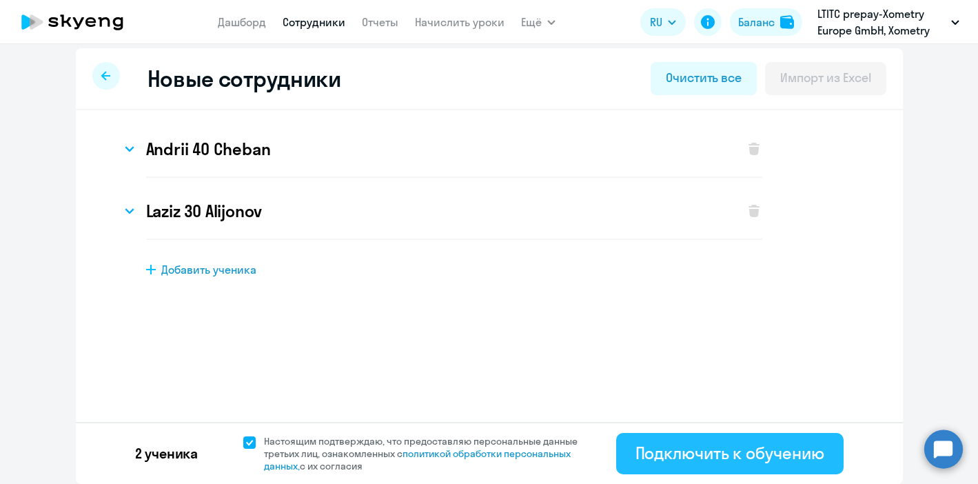
click at [690, 463] on div "Подключить к обучению" at bounding box center [730, 453] width 189 height 22
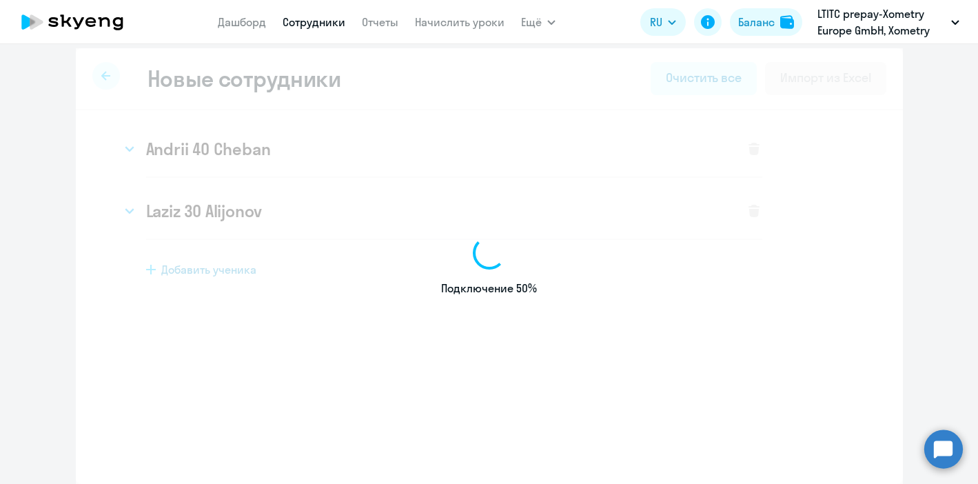
select select "english_adult_not_native_speaker"
select select "2"
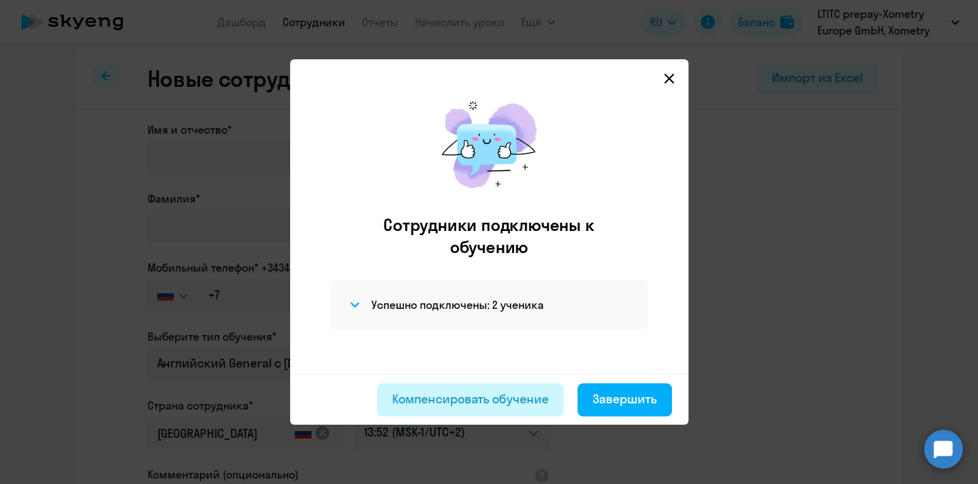
click at [463, 398] on div "Компенсировать обучение" at bounding box center [470, 399] width 157 height 18
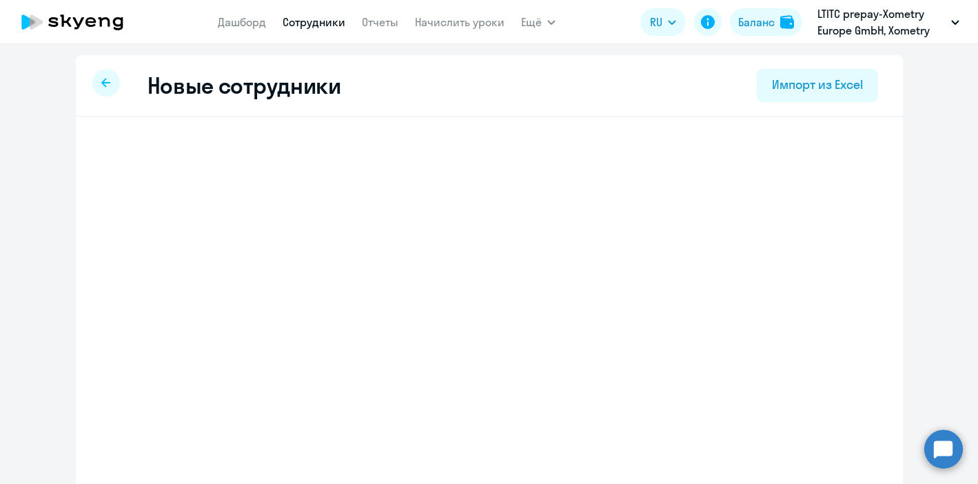
select select "english_adult_not_native_speaker"
select select "2"
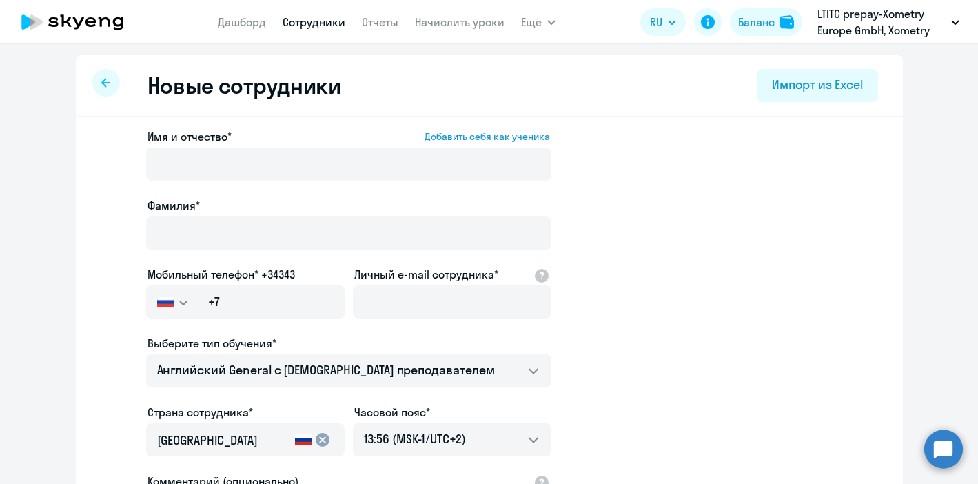
click at [110, 92] on div at bounding box center [106, 83] width 28 height 28
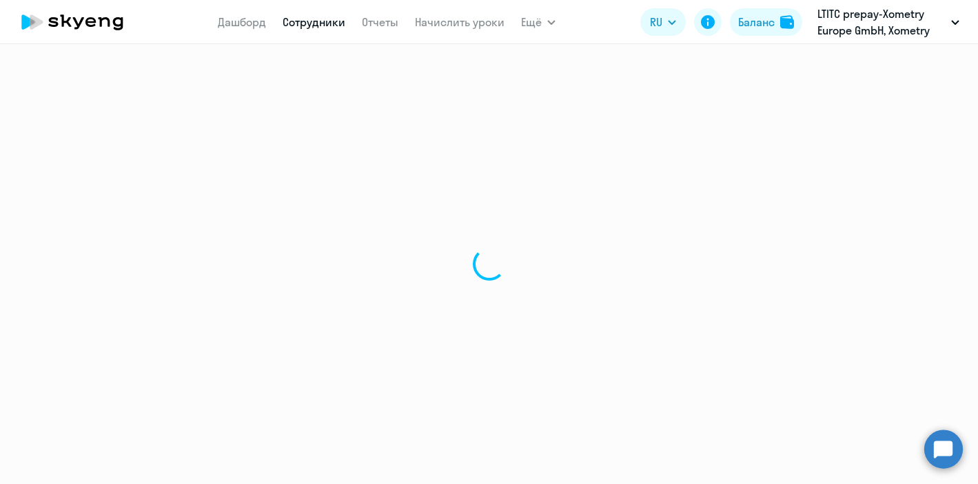
select select "30"
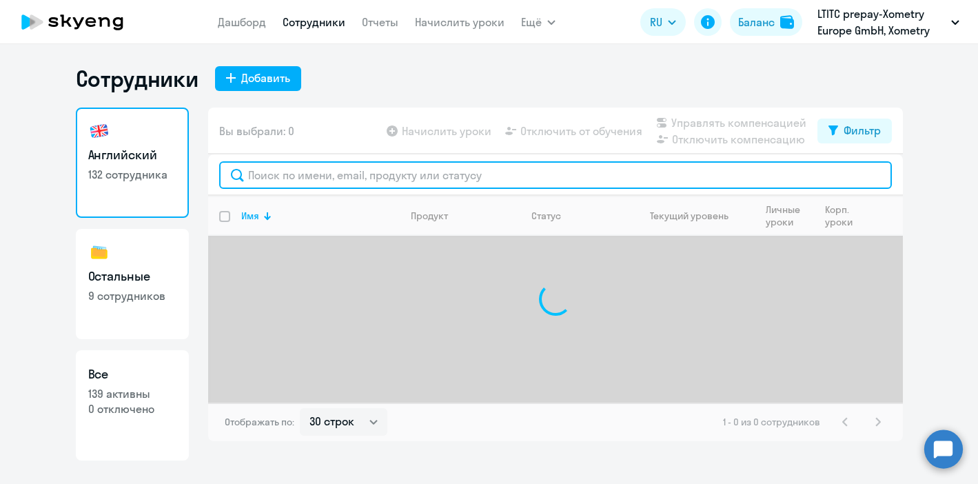
click at [274, 185] on input "text" at bounding box center [555, 175] width 673 height 28
type input "с"
type input "cheban"
click at [359, 172] on input "cheban" at bounding box center [555, 175] width 673 height 28
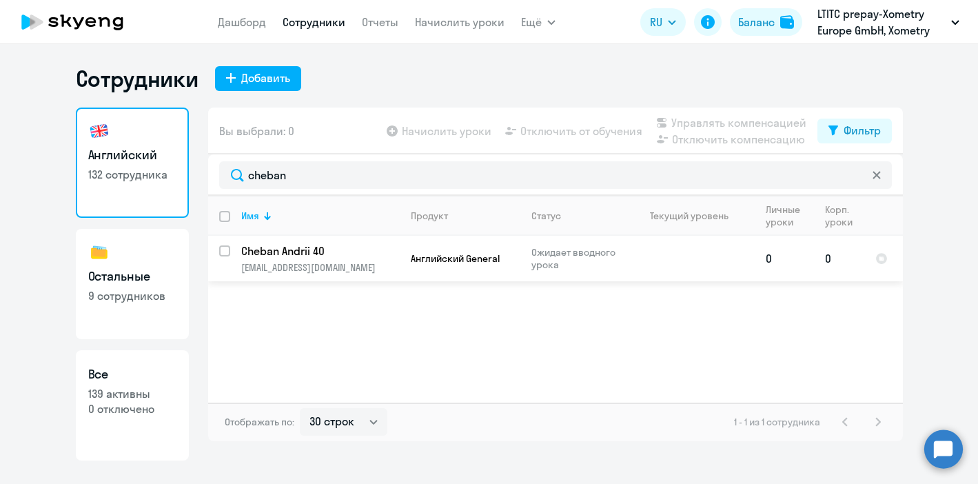
click at [652, 265] on td at bounding box center [691, 259] width 128 height 46
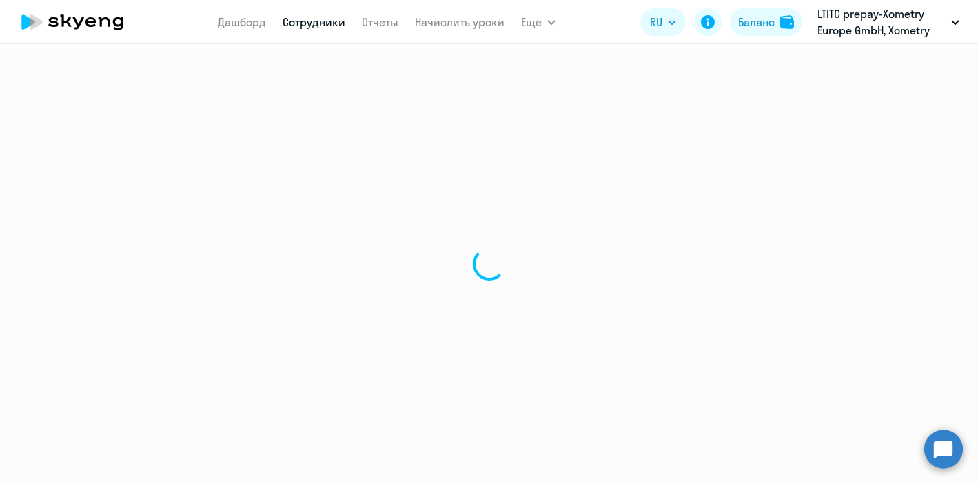
select select "english"
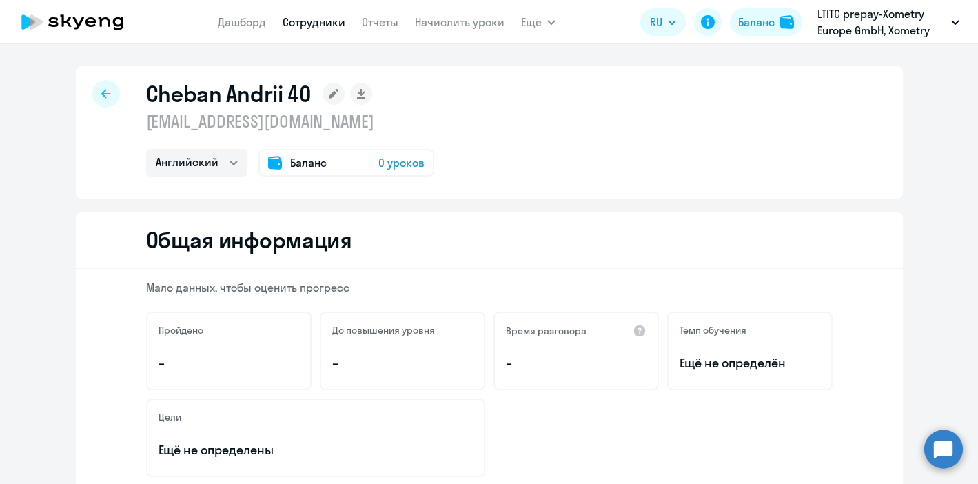
click at [336, 153] on div "Баланс 0 уроков" at bounding box center [347, 163] width 176 height 28
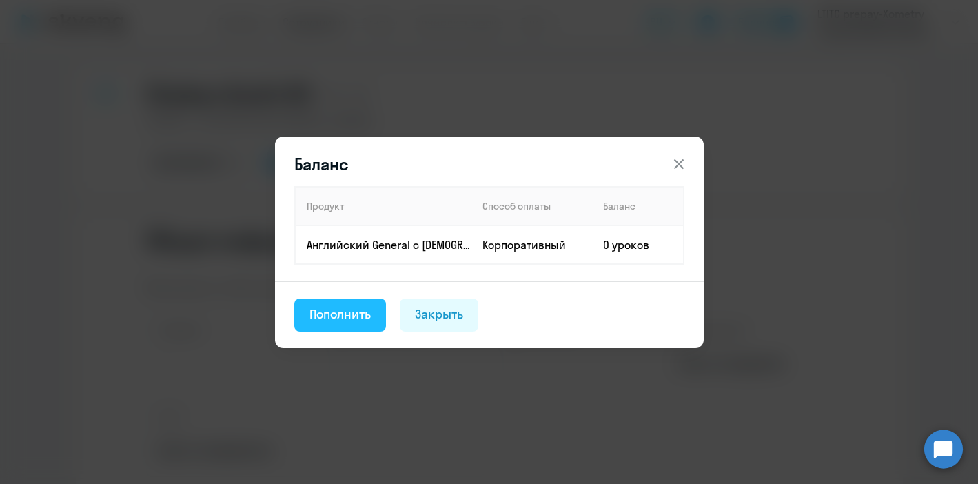
click at [361, 316] on div "Пополнить" at bounding box center [341, 314] width 62 height 18
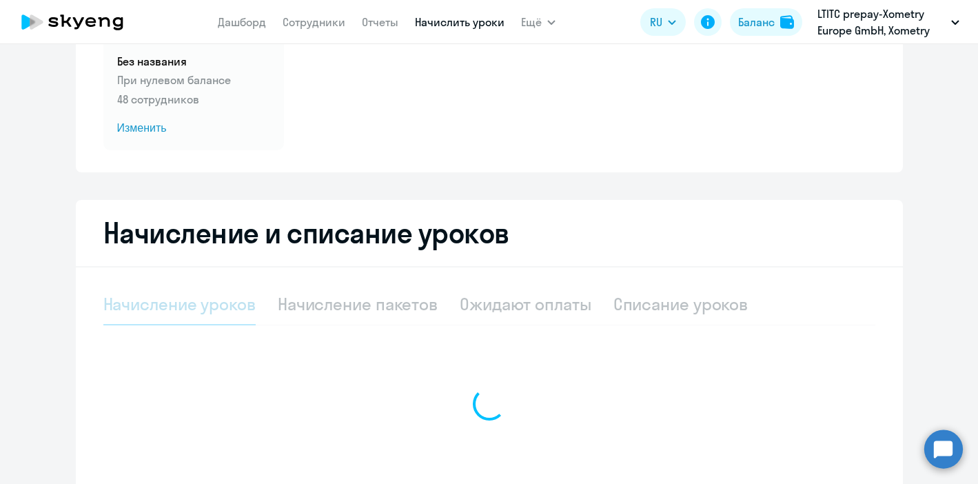
scroll to position [147, 0]
select select "10"
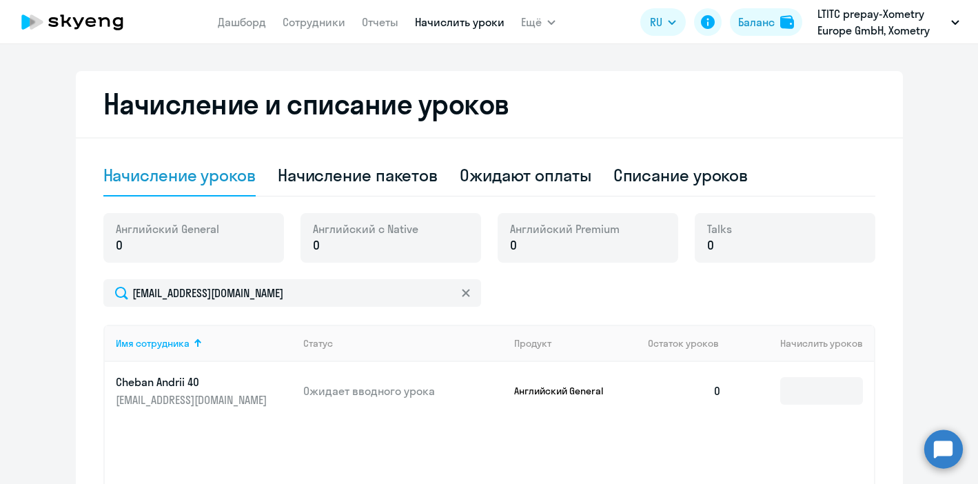
scroll to position [277, 0]
click at [817, 396] on input at bounding box center [821, 390] width 83 height 28
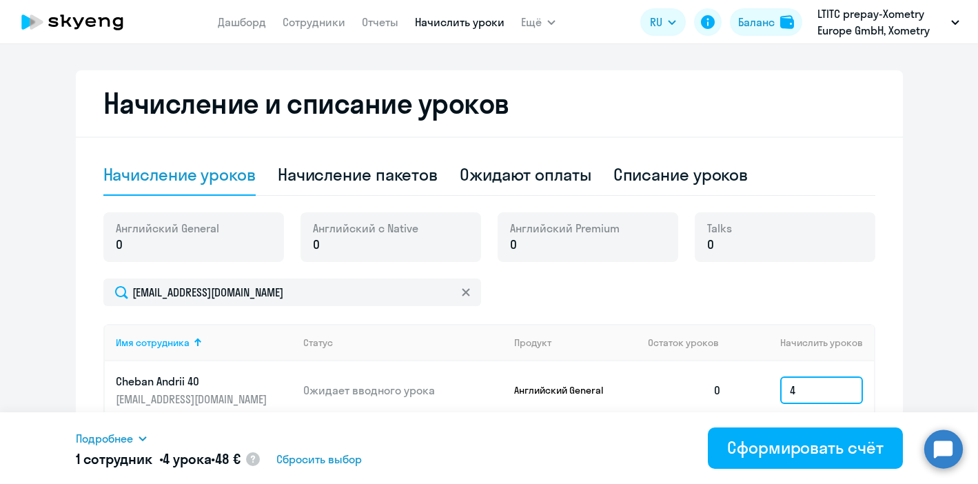
scroll to position [0, 0]
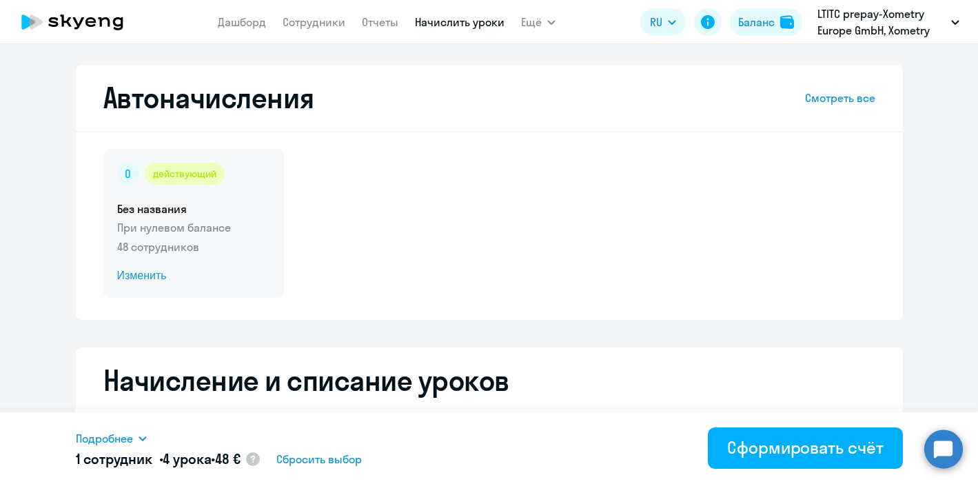
type input "4"
click at [180, 223] on p "При нулевом балансе" at bounding box center [193, 227] width 153 height 17
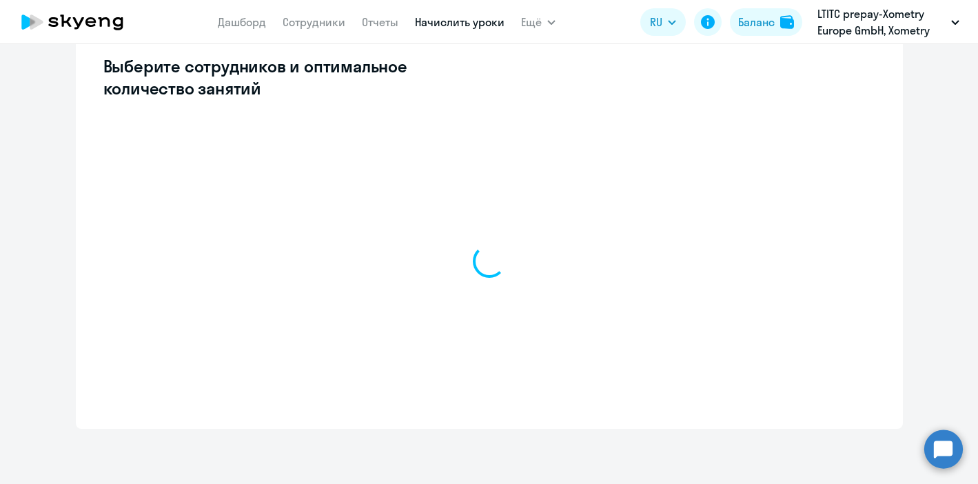
select select "10"
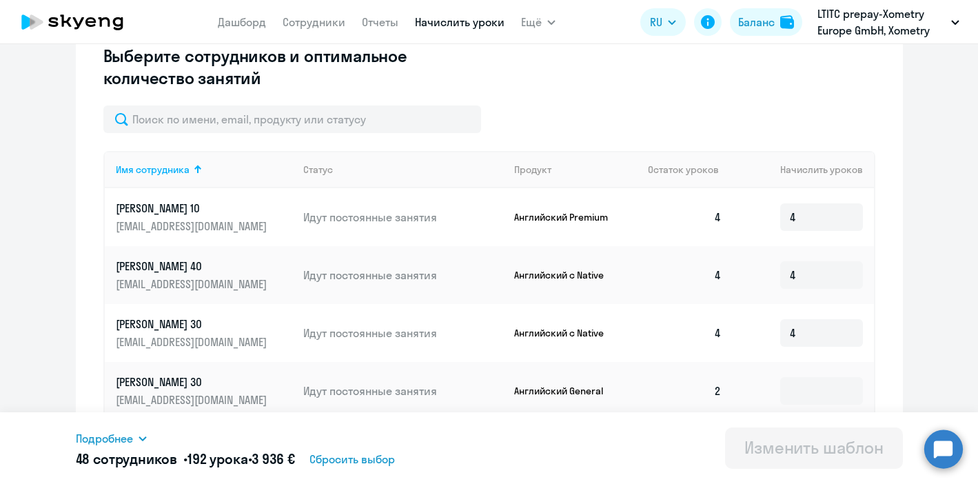
scroll to position [331, 0]
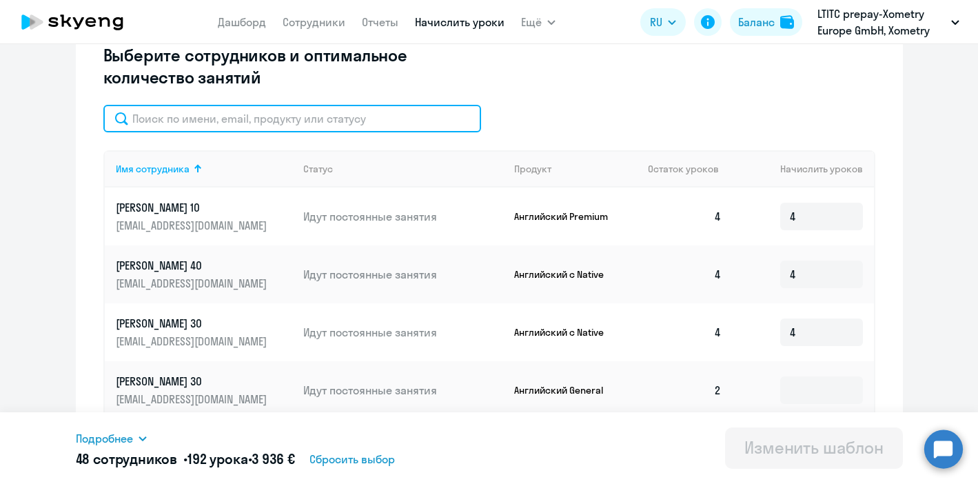
click at [203, 119] on input "text" at bounding box center [292, 119] width 378 height 28
type input "cheban"
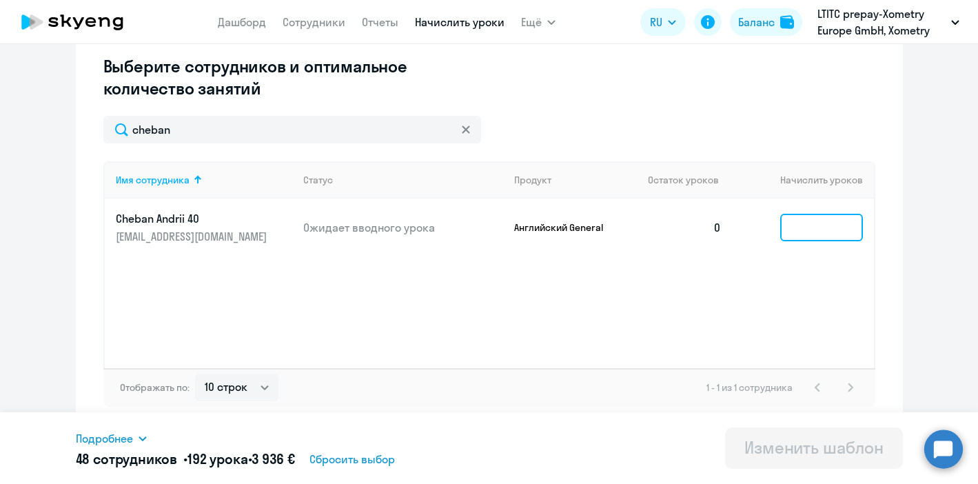
click at [829, 231] on input at bounding box center [821, 228] width 83 height 28
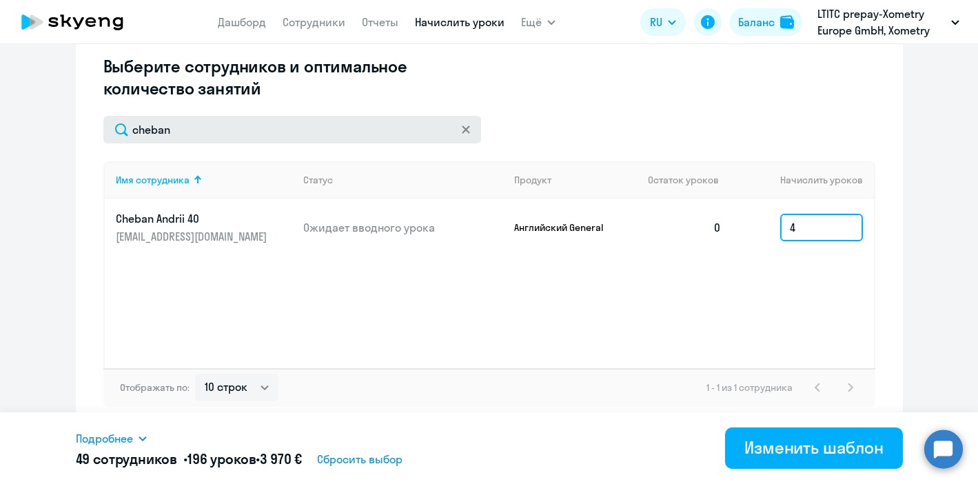
type input "4"
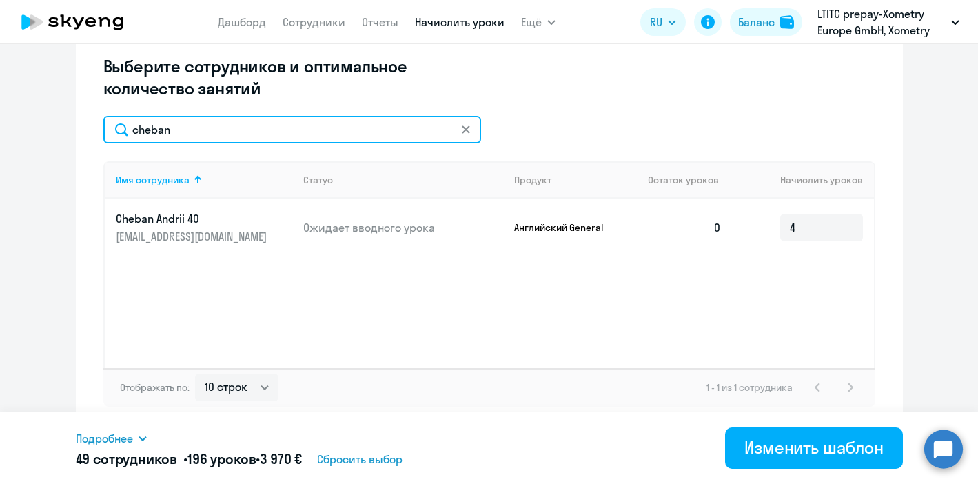
drag, startPoint x: 185, startPoint y: 129, endPoint x: 117, endPoint y: 128, distance: 67.6
click at [121, 128] on input "cheban" at bounding box center [292, 130] width 378 height 28
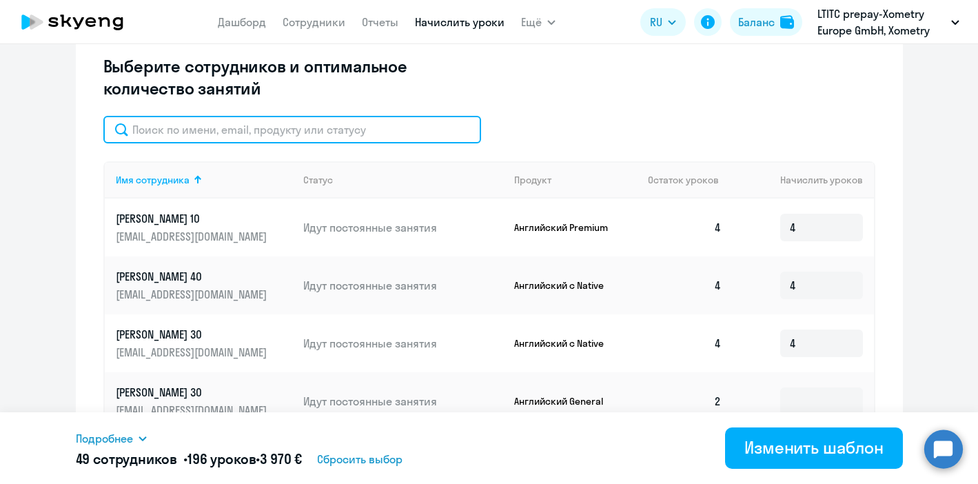
paste input "[PERSON_NAME]"
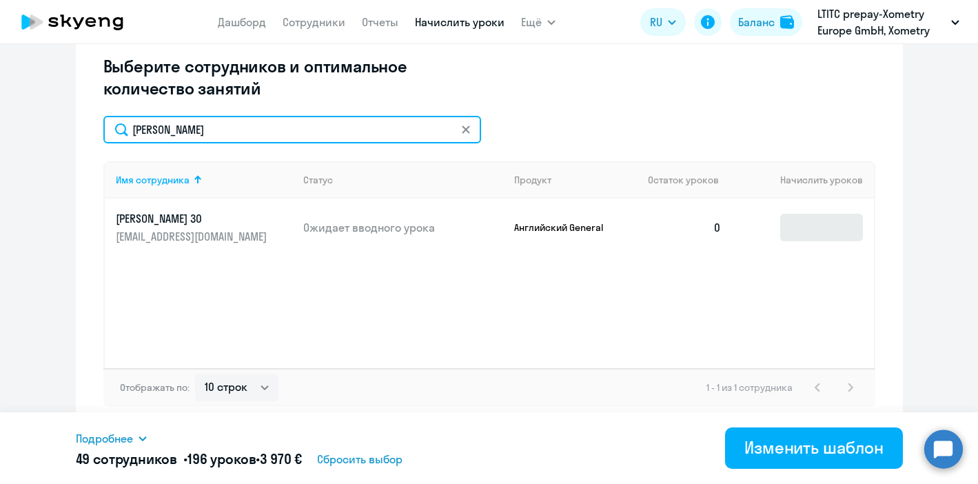
type input "[PERSON_NAME]"
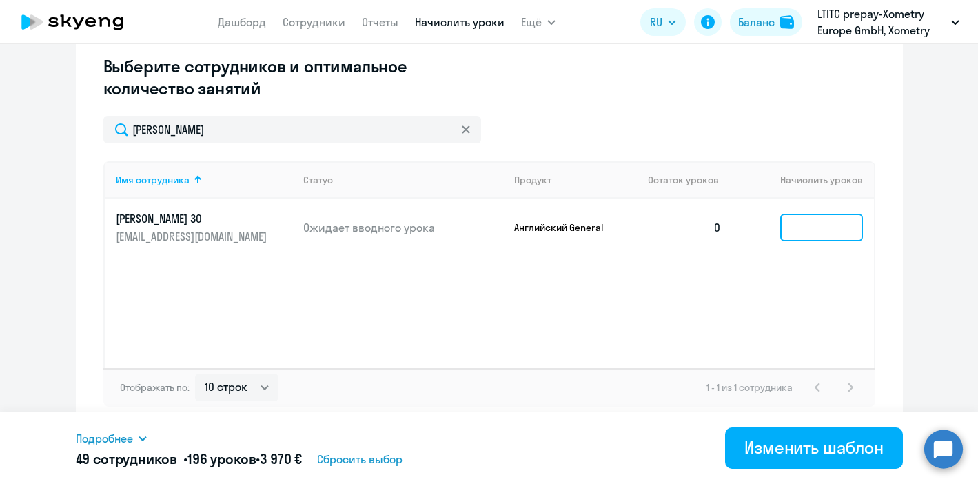
click at [831, 225] on input at bounding box center [821, 228] width 83 height 28
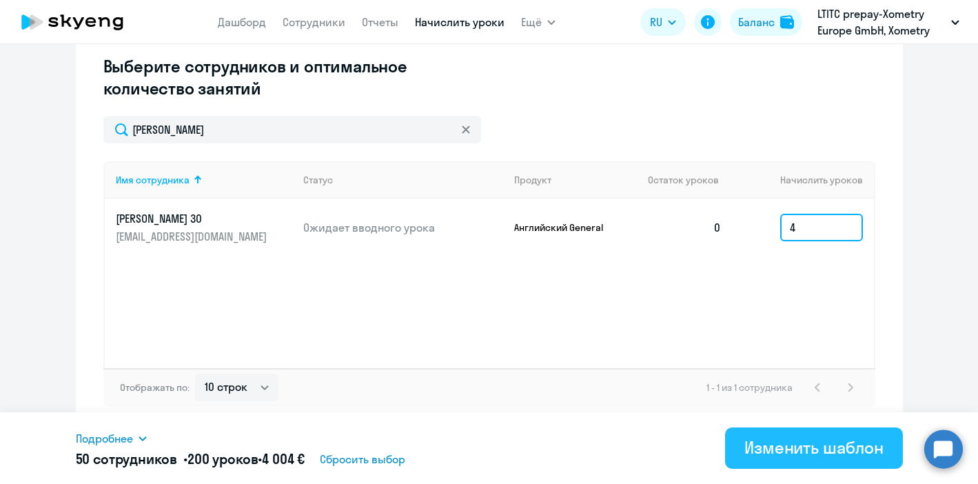
type input "4"
click at [854, 439] on div "Изменить шаблон" at bounding box center [814, 447] width 139 height 22
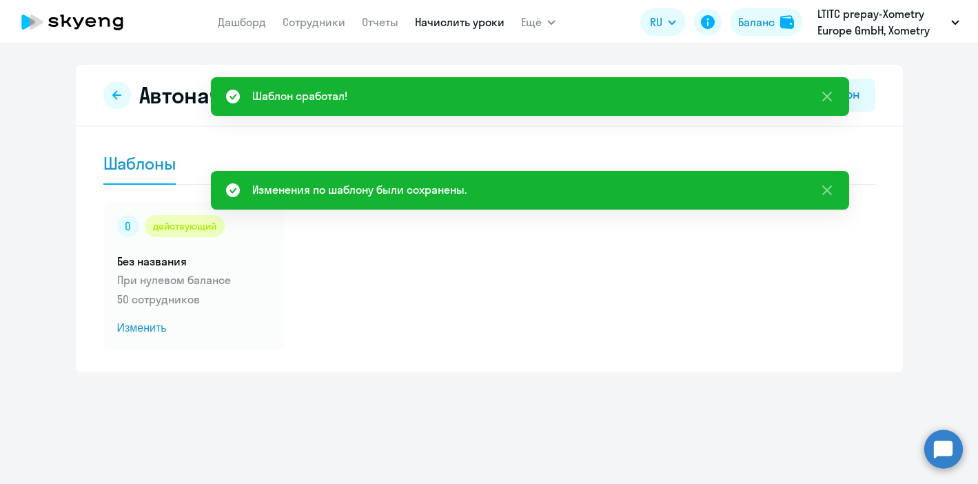
click at [405, 335] on div "действующий Без названия При нулевом балансе 50 сотрудников Изменить" at bounding box center [489, 275] width 772 height 149
